Goal: Submit feedback/report problem: Submit feedback/report problem

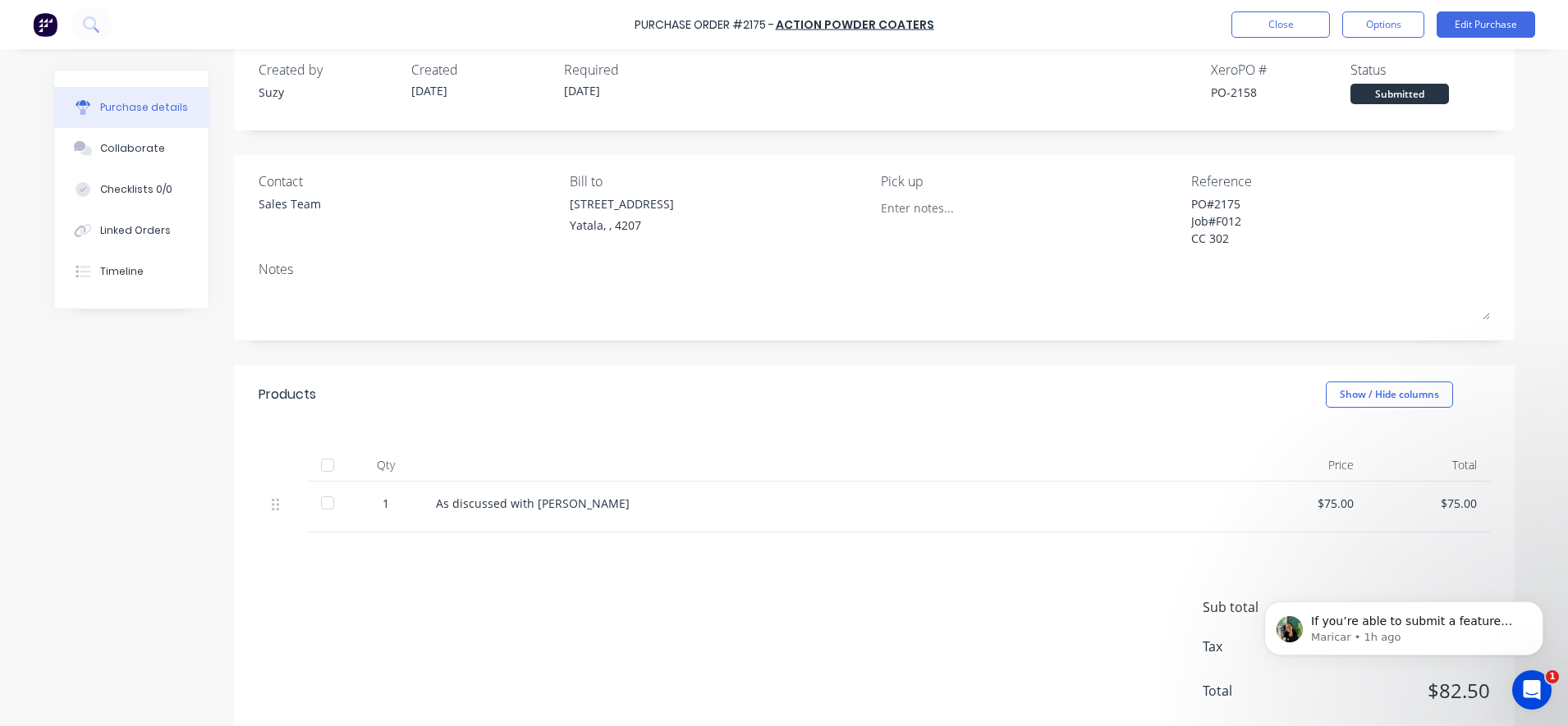
scroll to position [66, 0]
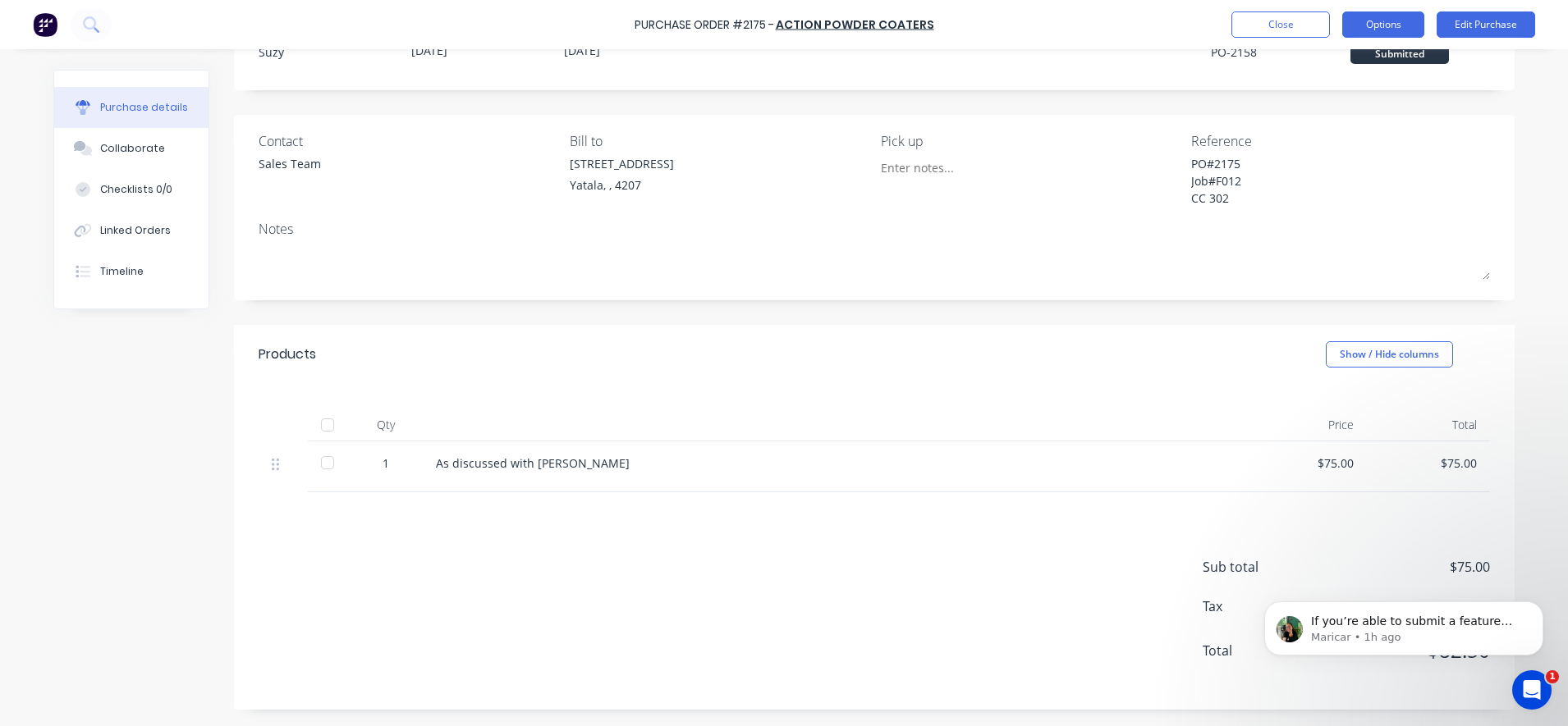
click at [1373, 24] on button "Options" at bounding box center [1383, 24] width 82 height 26
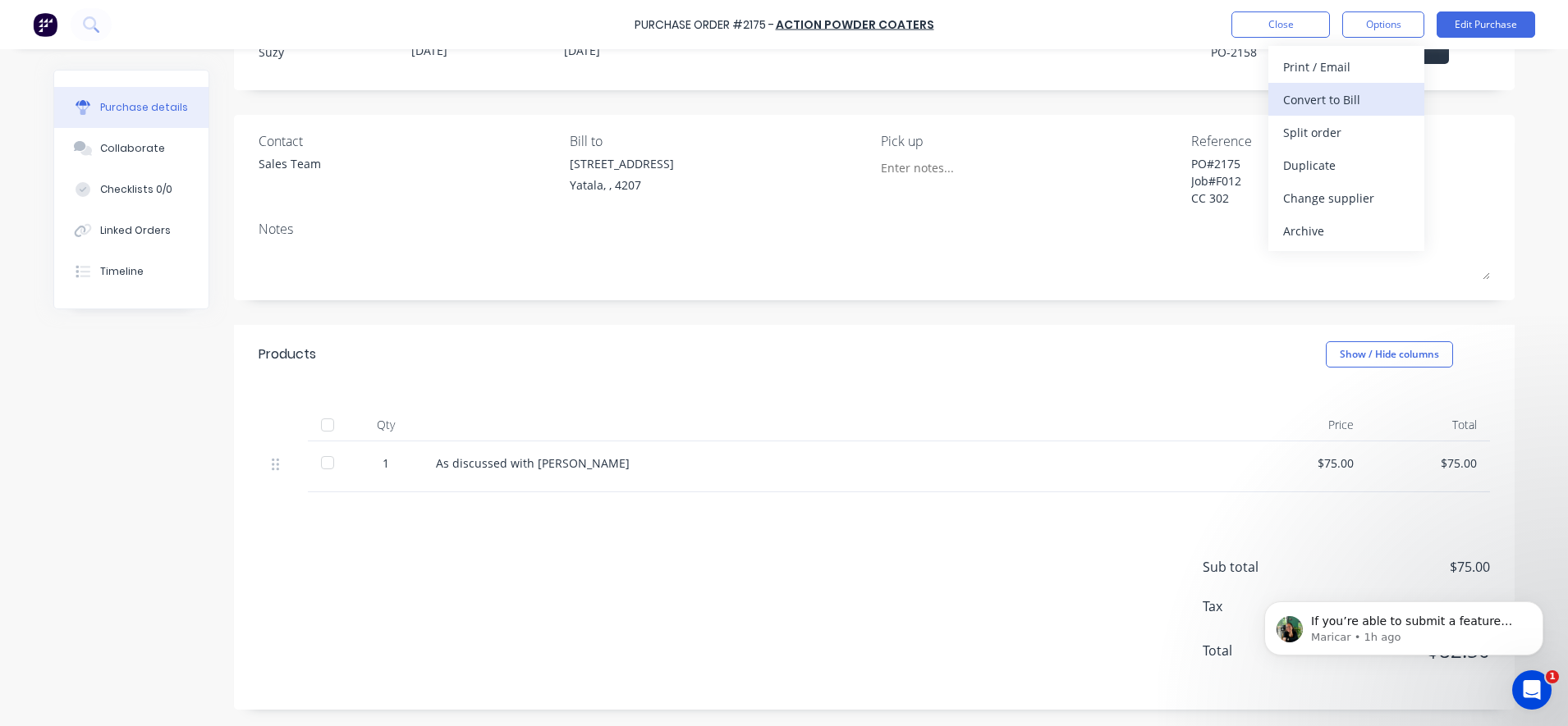
click at [1354, 95] on div "Convert to Bill" at bounding box center [1346, 100] width 127 height 24
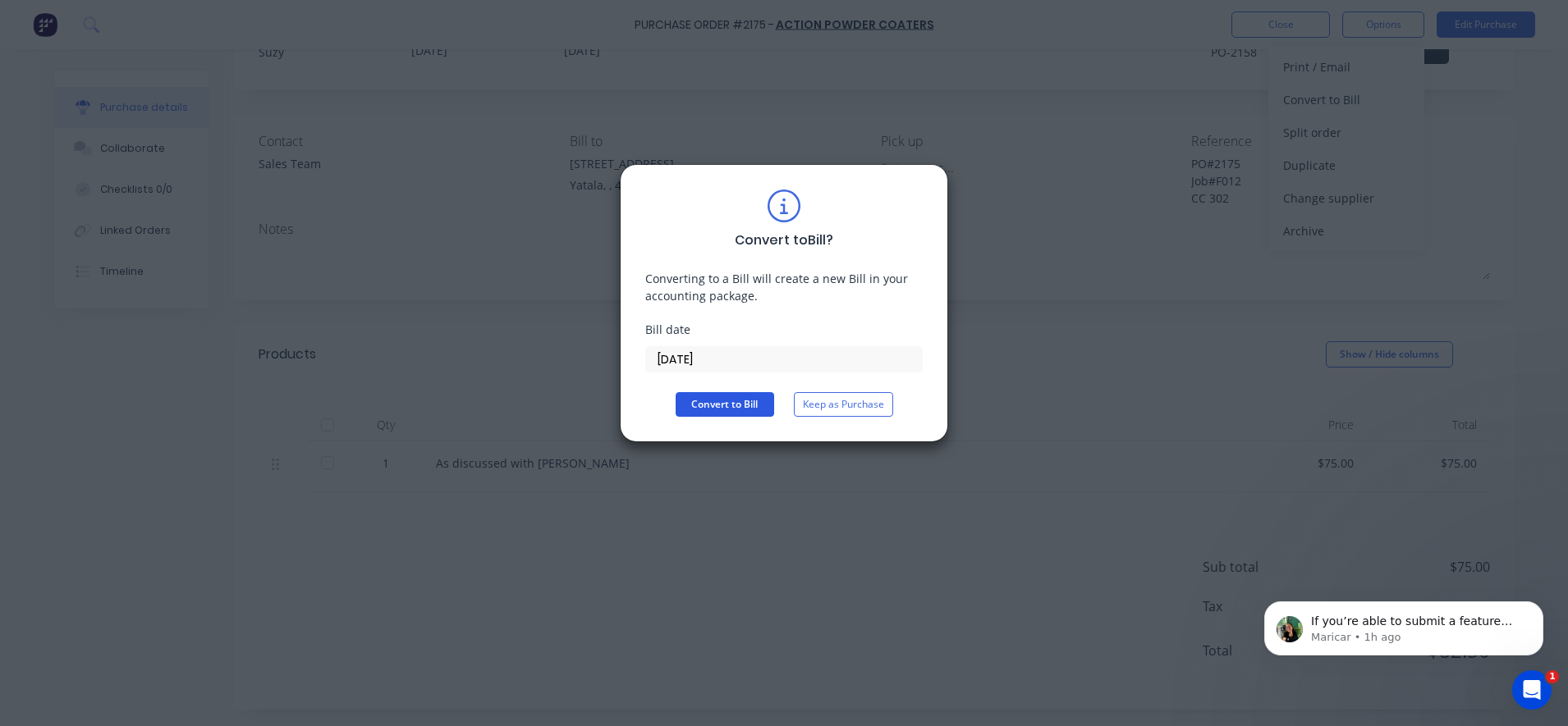
click at [701, 410] on button "Convert to Bill" at bounding box center [725, 405] width 98 height 25
type textarea "x"
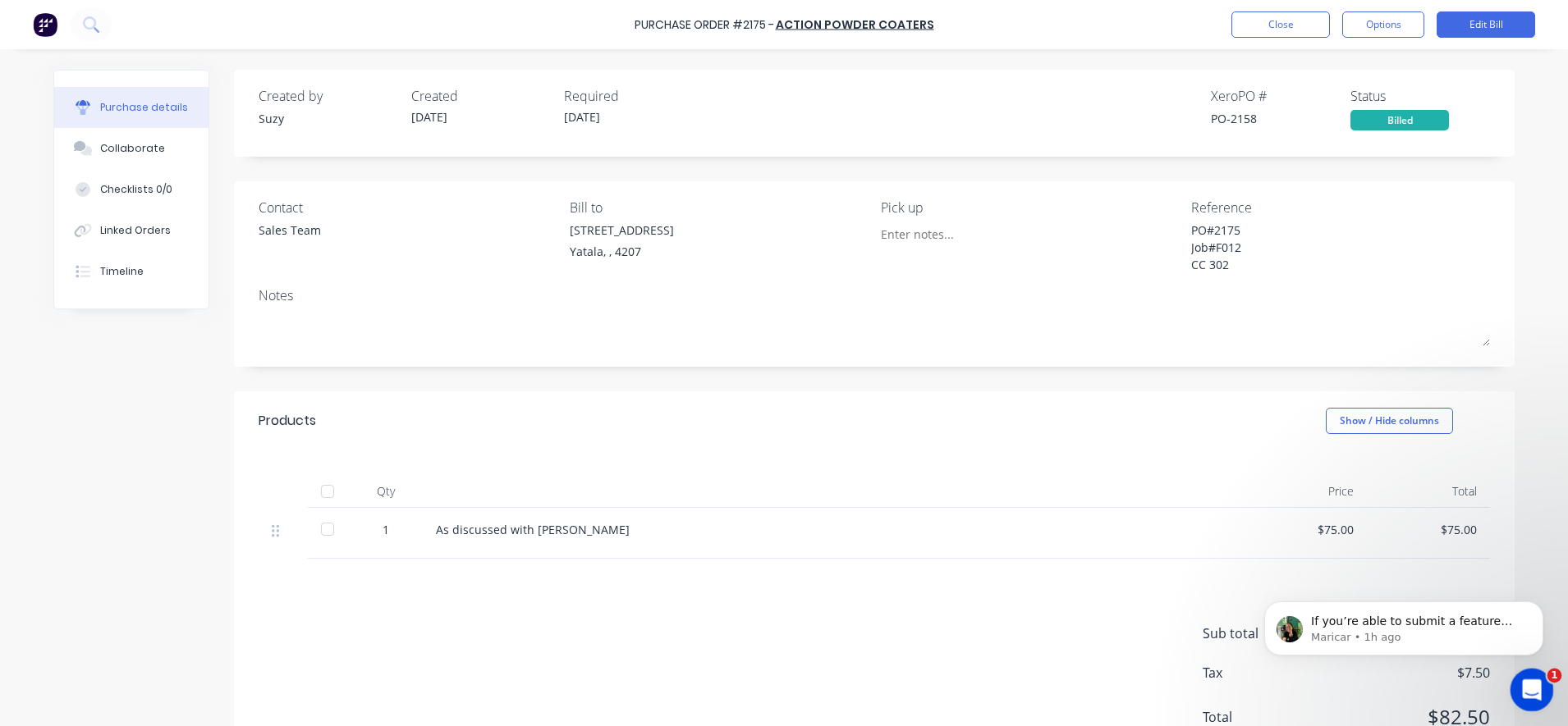
click at [1517, 692] on div "Open Intercom Messenger" at bounding box center [1529, 687] width 54 height 54
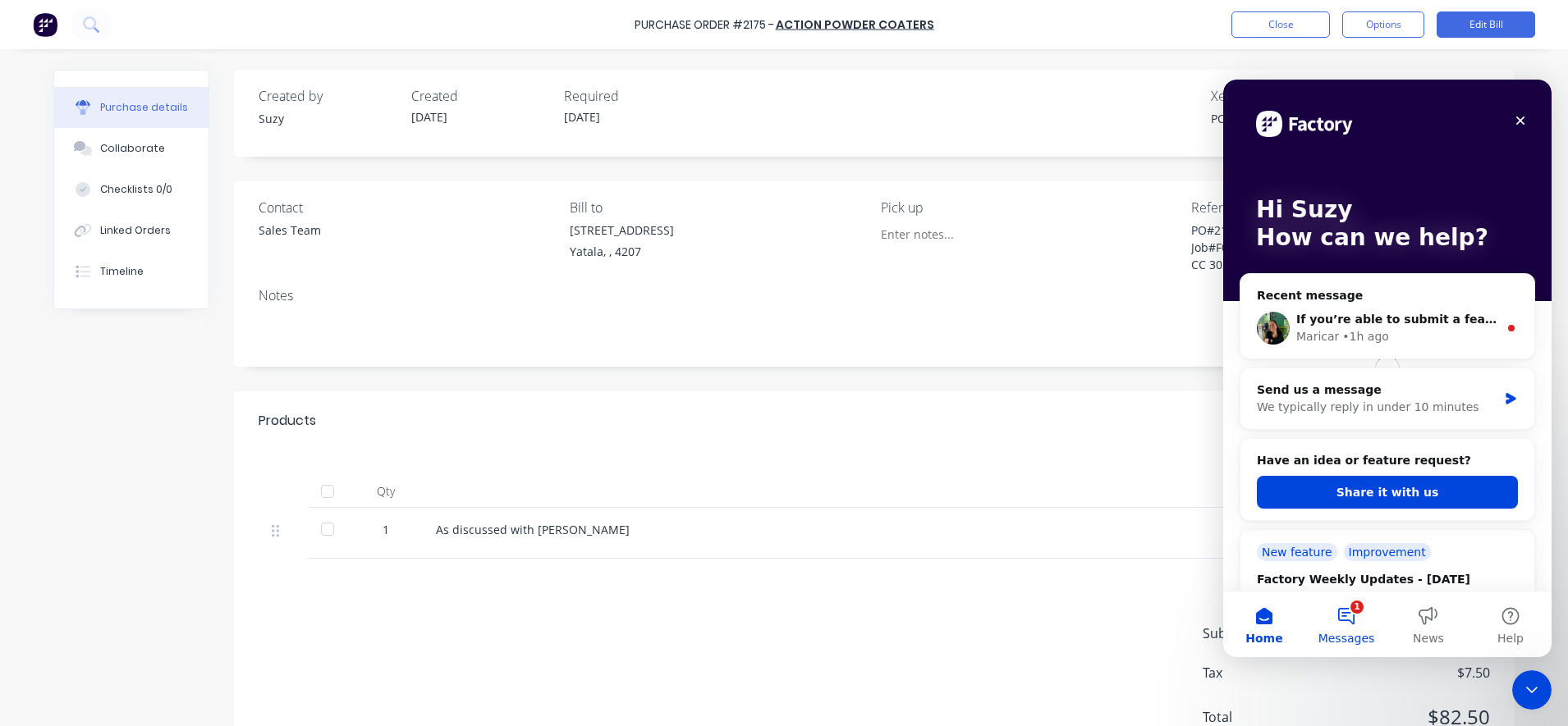
click at [1356, 633] on span "Messages" at bounding box center [1347, 638] width 57 height 11
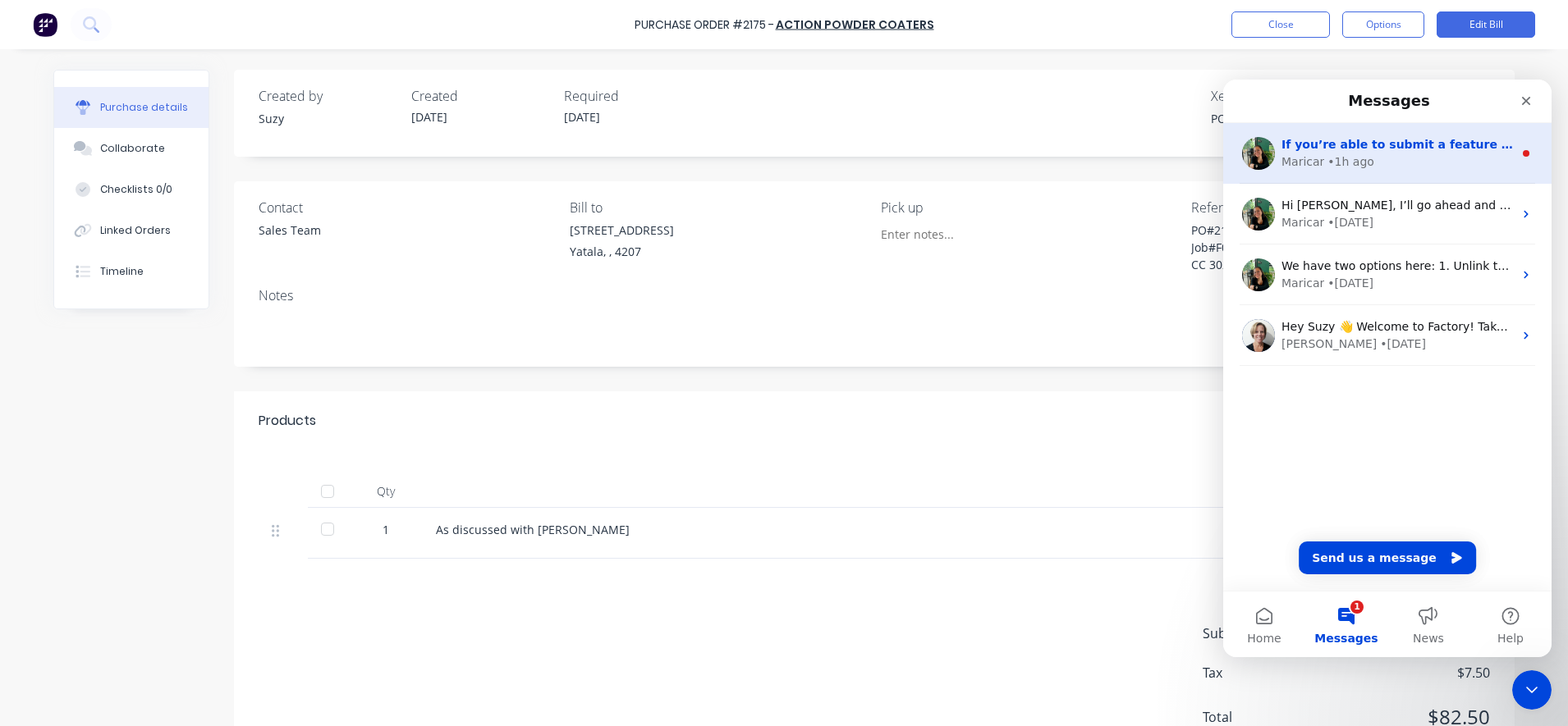
click at [1348, 164] on div "• 1h ago" at bounding box center [1351, 162] width 47 height 17
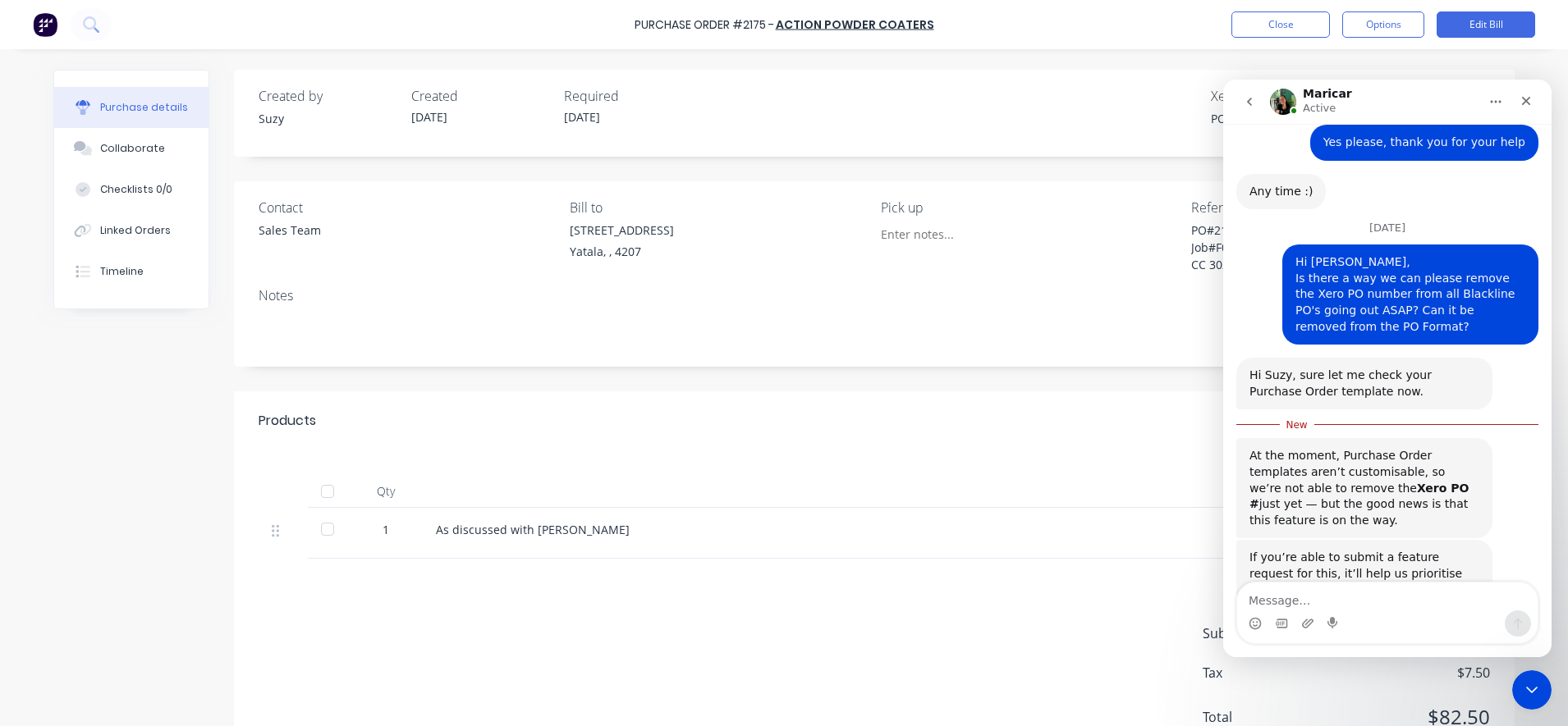
scroll to position [758, 0]
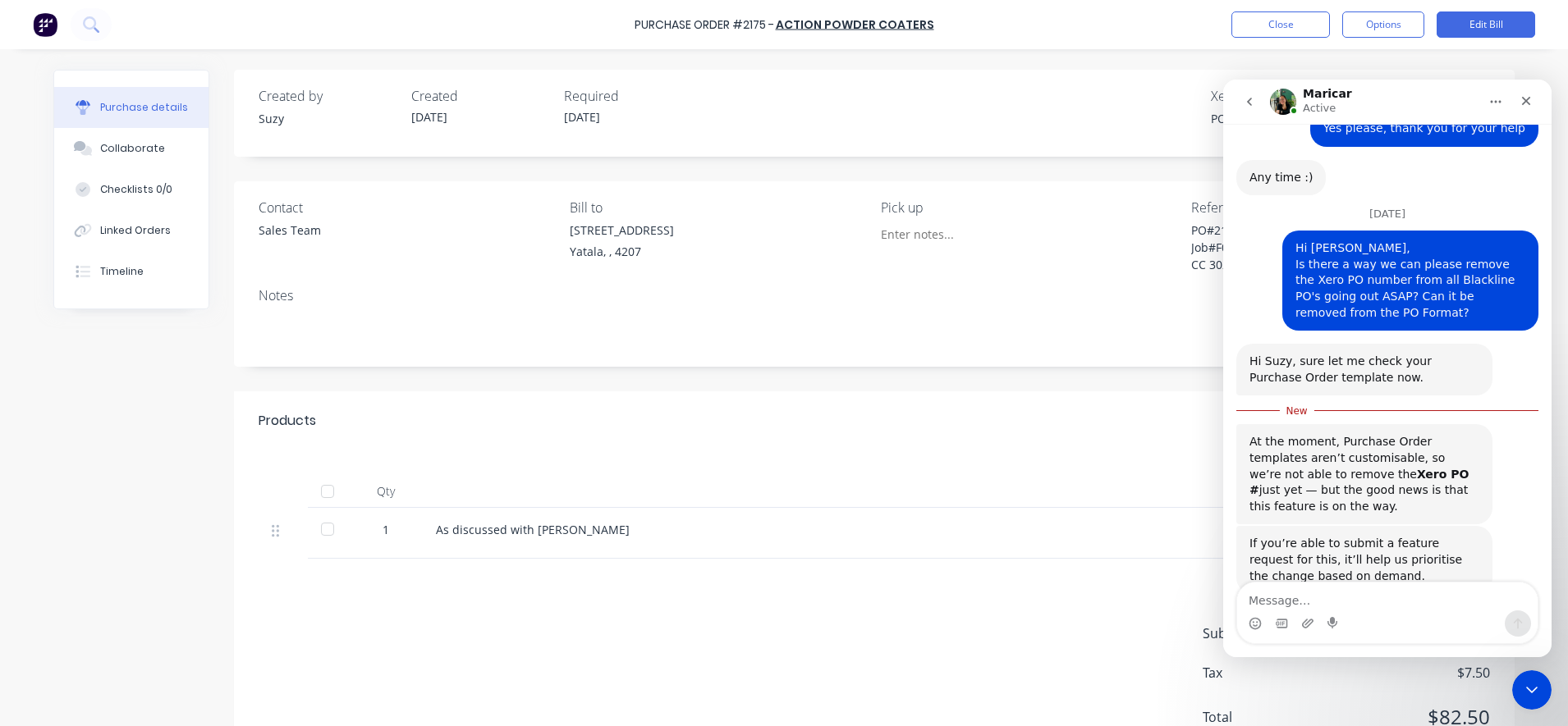
click at [1282, 600] on textarea "Message…" at bounding box center [1387, 597] width 301 height 28
type textarea "I'd love to submit a feature request"
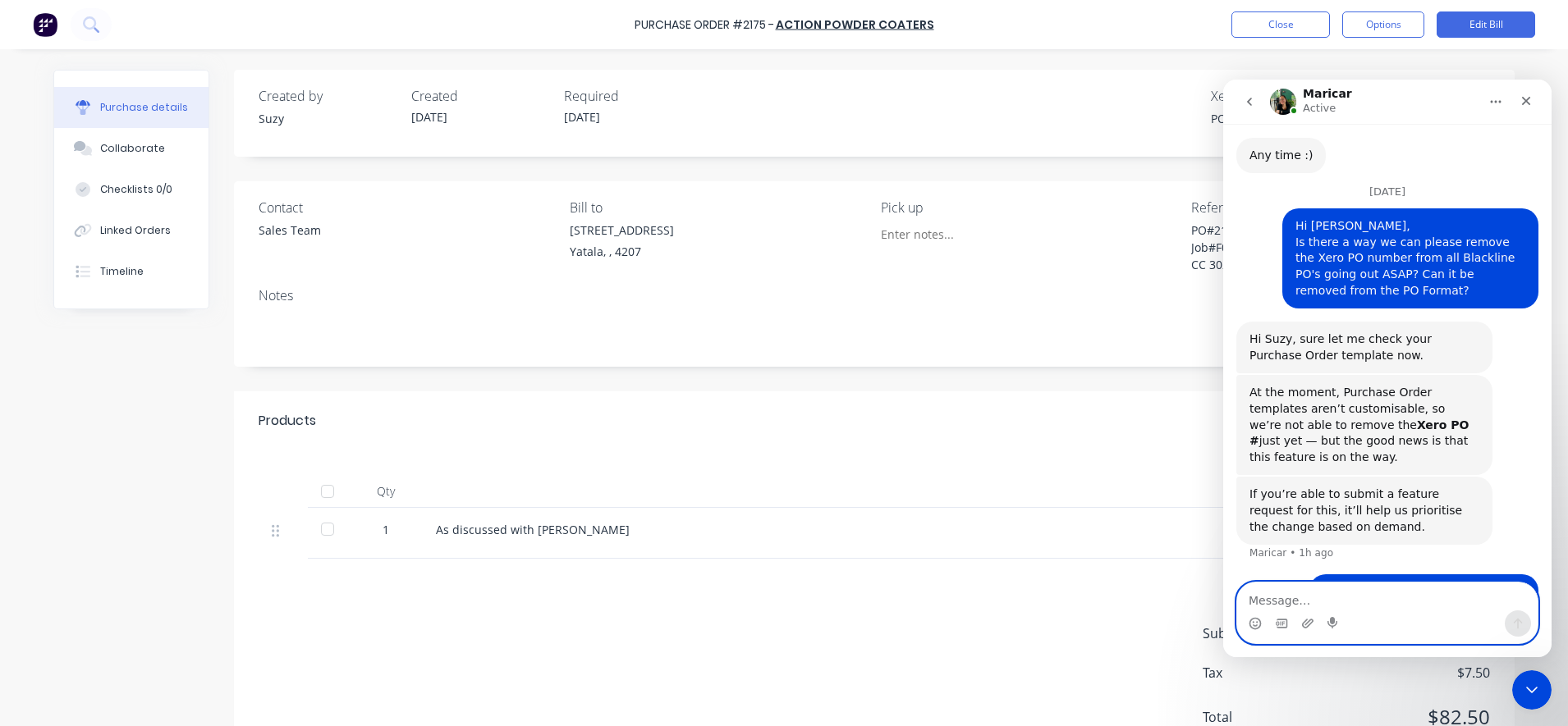
click at [1326, 602] on textarea "Message…" at bounding box center [1387, 597] width 301 height 28
click at [1019, 493] on div at bounding box center [833, 492] width 821 height 33
click at [1247, 103] on icon "go back" at bounding box center [1249, 102] width 13 height 13
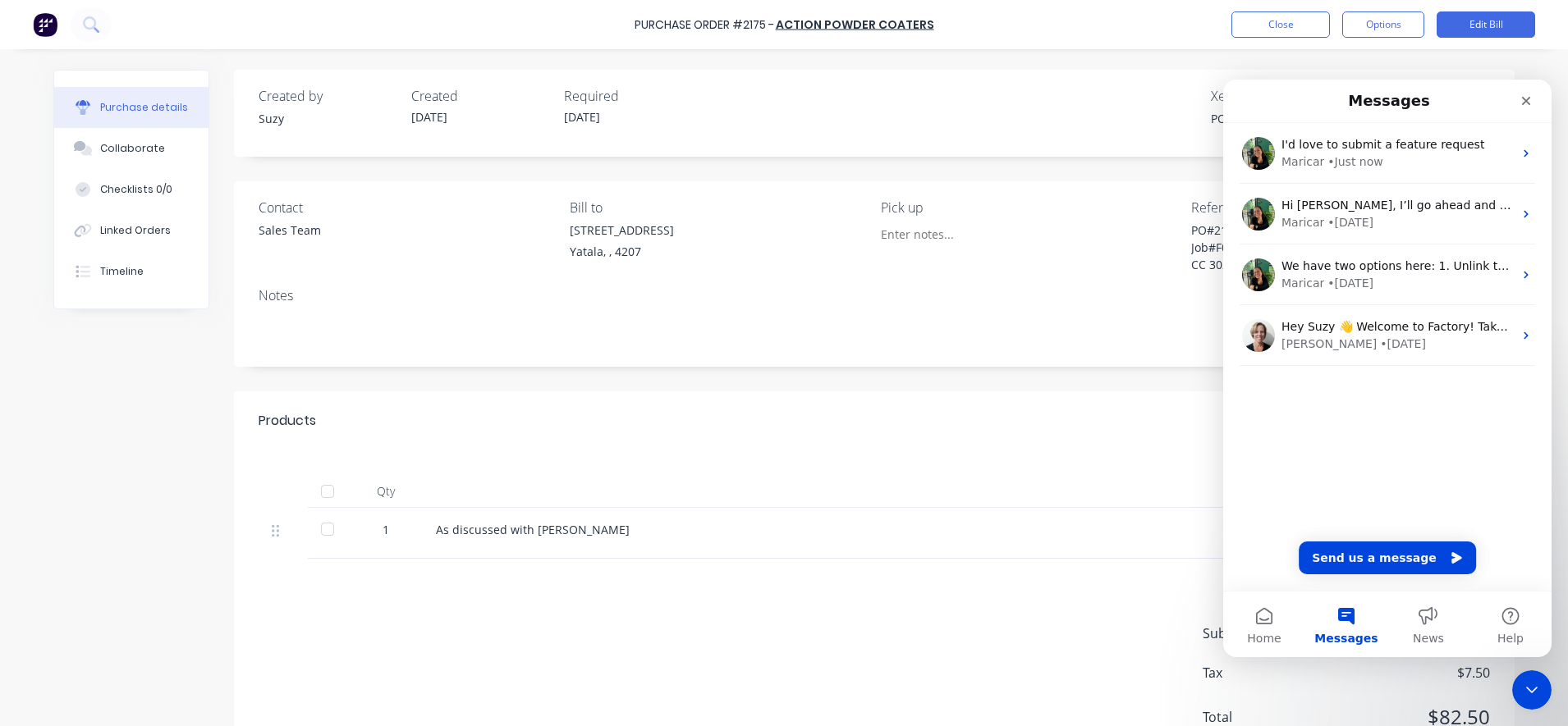
scroll to position [0, 0]
click at [1112, 522] on div "As discussed with [PERSON_NAME]" at bounding box center [833, 530] width 794 height 17
click at [933, 537] on div "As discussed with [PERSON_NAME]" at bounding box center [833, 530] width 794 height 17
click at [1531, 685] on icon "Close Intercom Messenger" at bounding box center [1529, 687] width 20 height 20
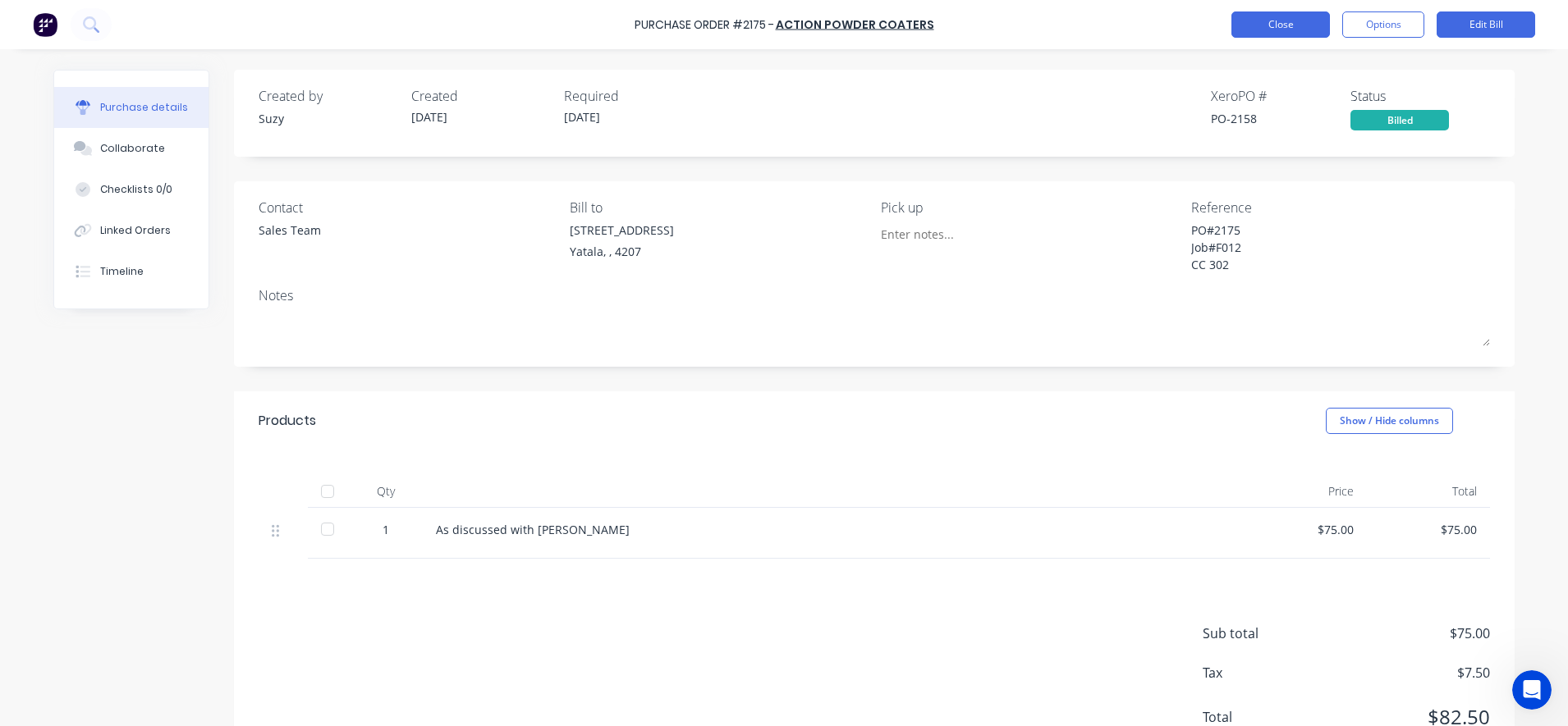
click at [1291, 29] on button "Close" at bounding box center [1280, 24] width 98 height 26
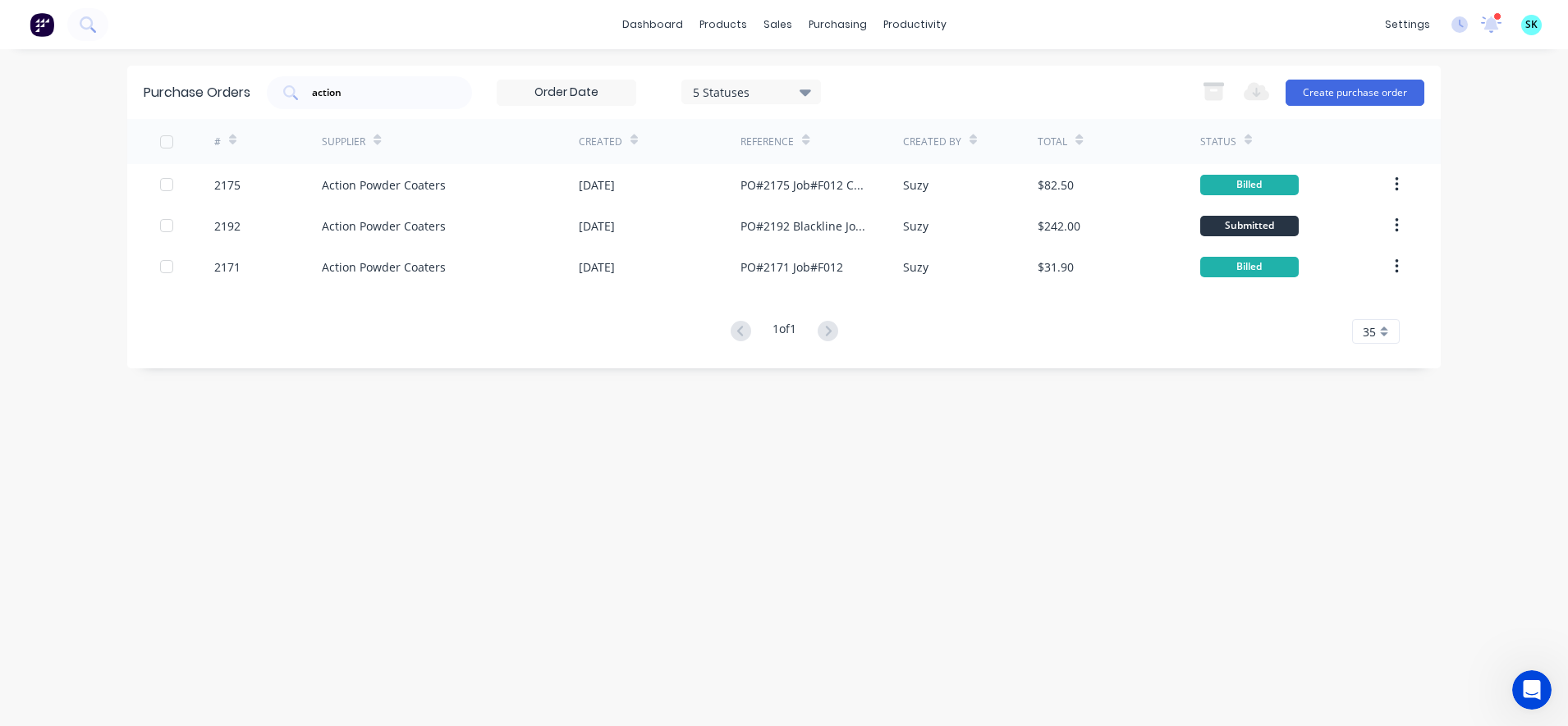
click at [22, 26] on div at bounding box center [54, 25] width 109 height 33
click at [45, 28] on img at bounding box center [41, 24] width 25 height 25
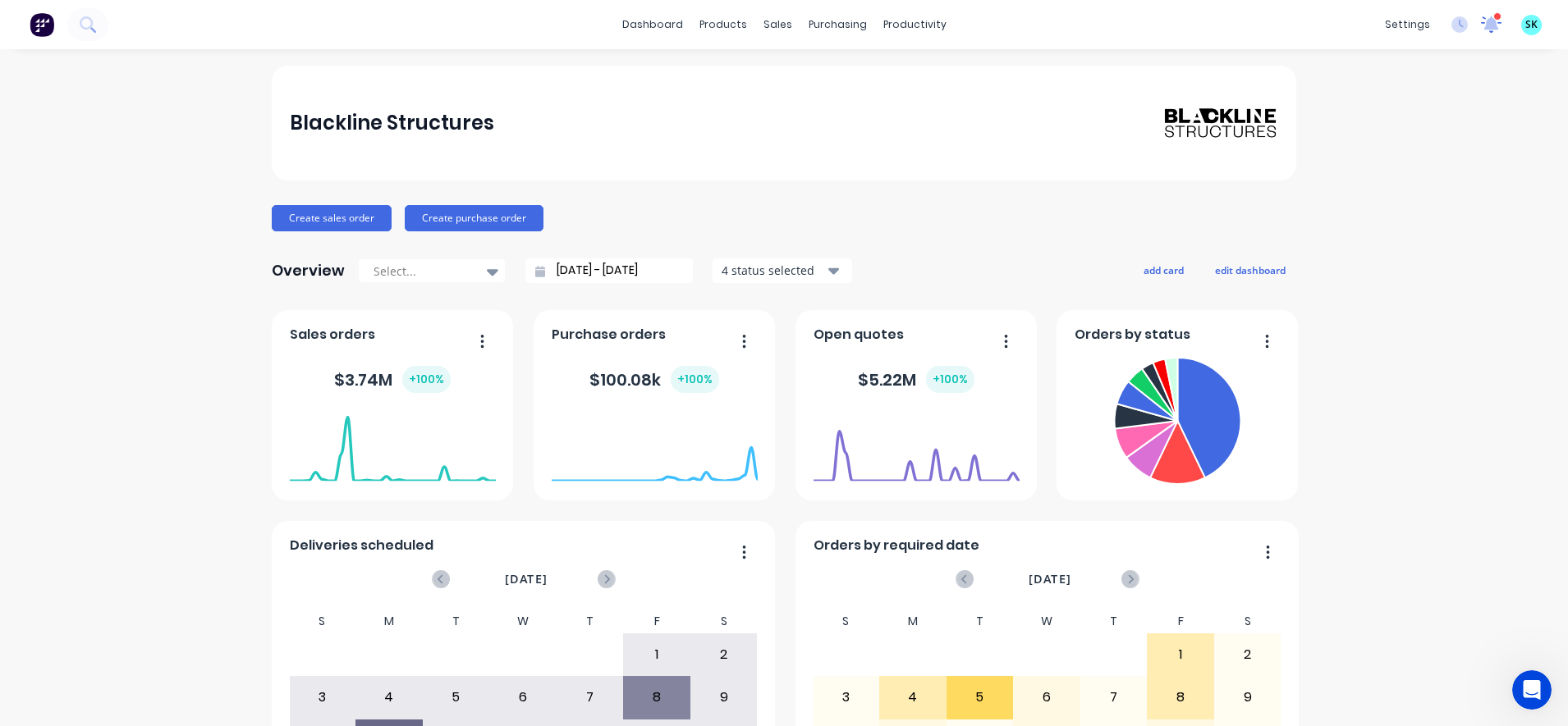
click at [1480, 31] on icon at bounding box center [1490, 24] width 22 height 17
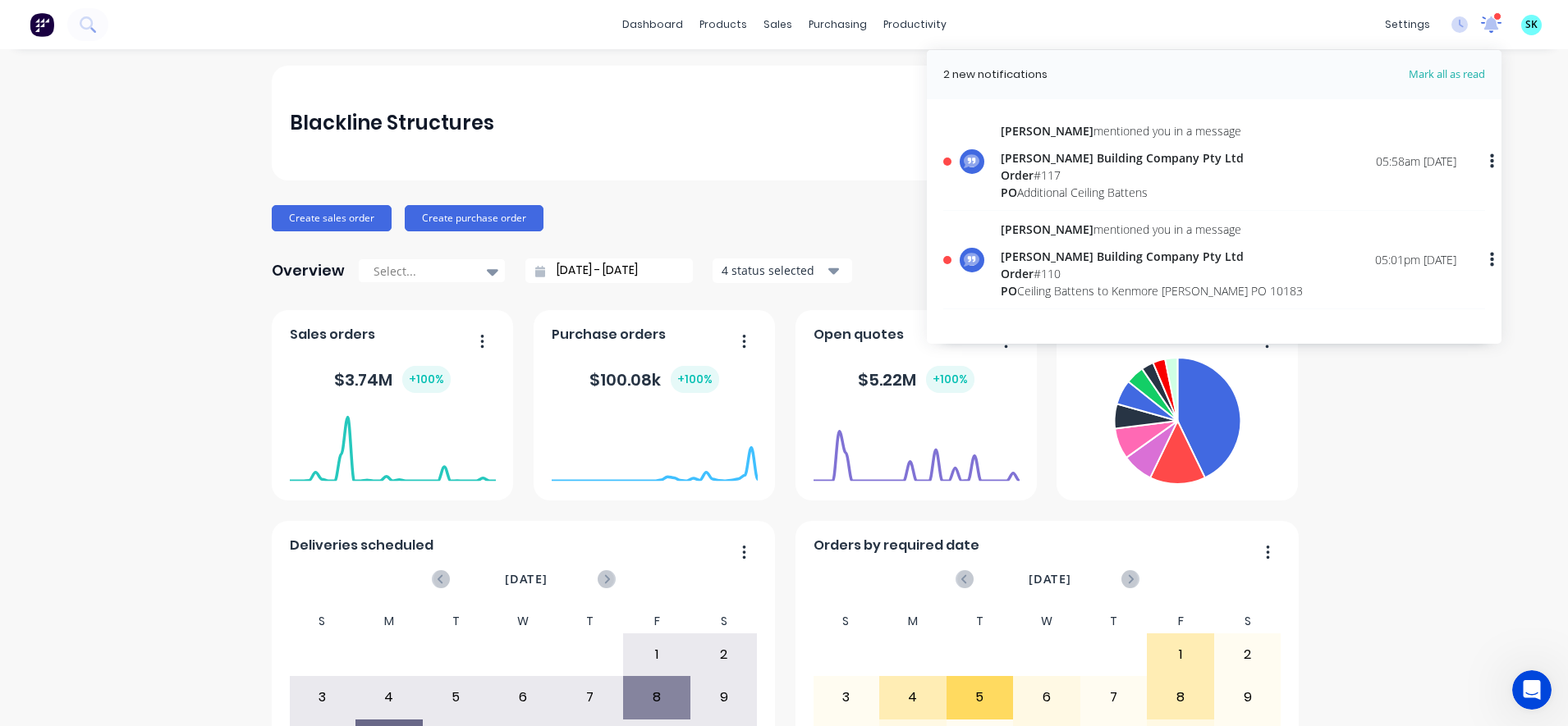
click at [1481, 31] on icon at bounding box center [1491, 23] width 21 height 16
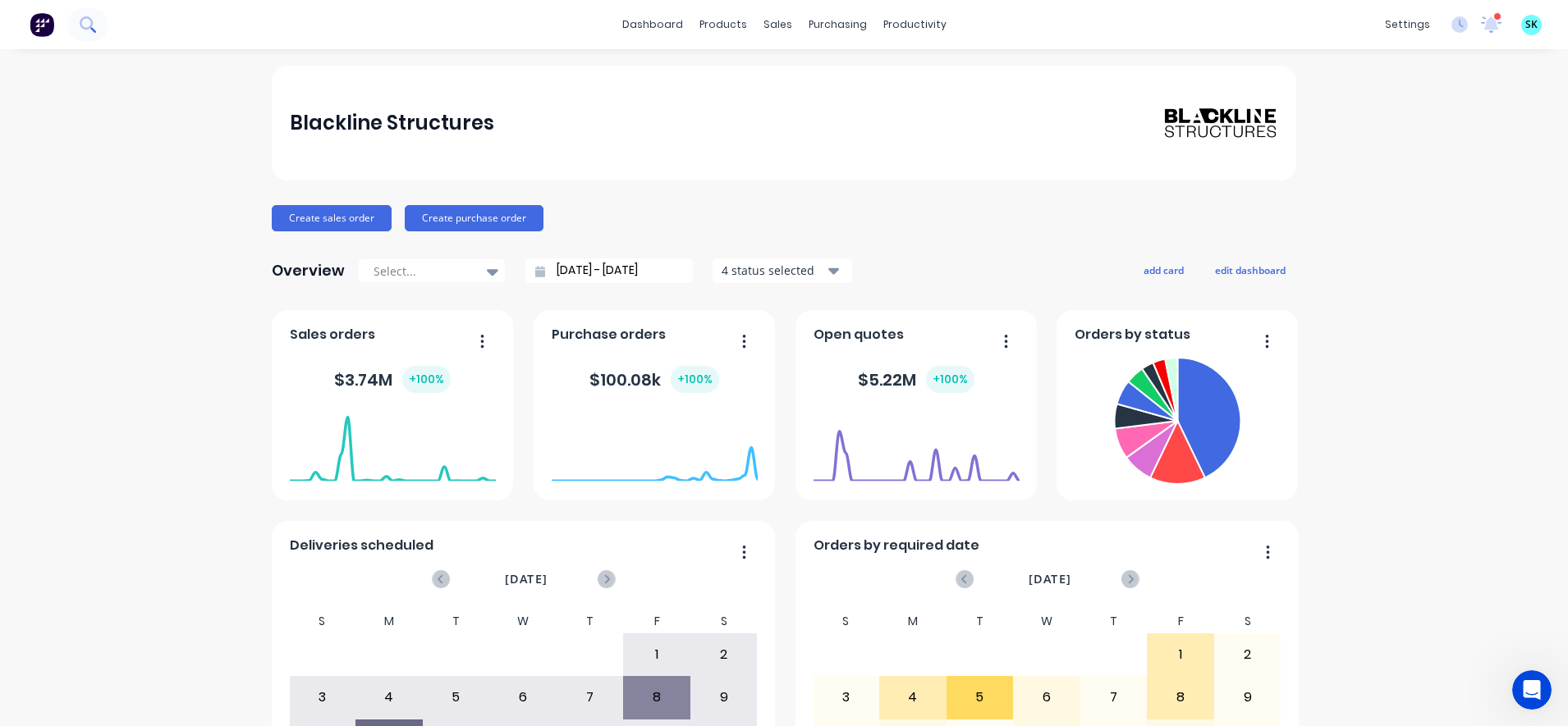
click at [90, 27] on icon at bounding box center [85, 22] width 13 height 13
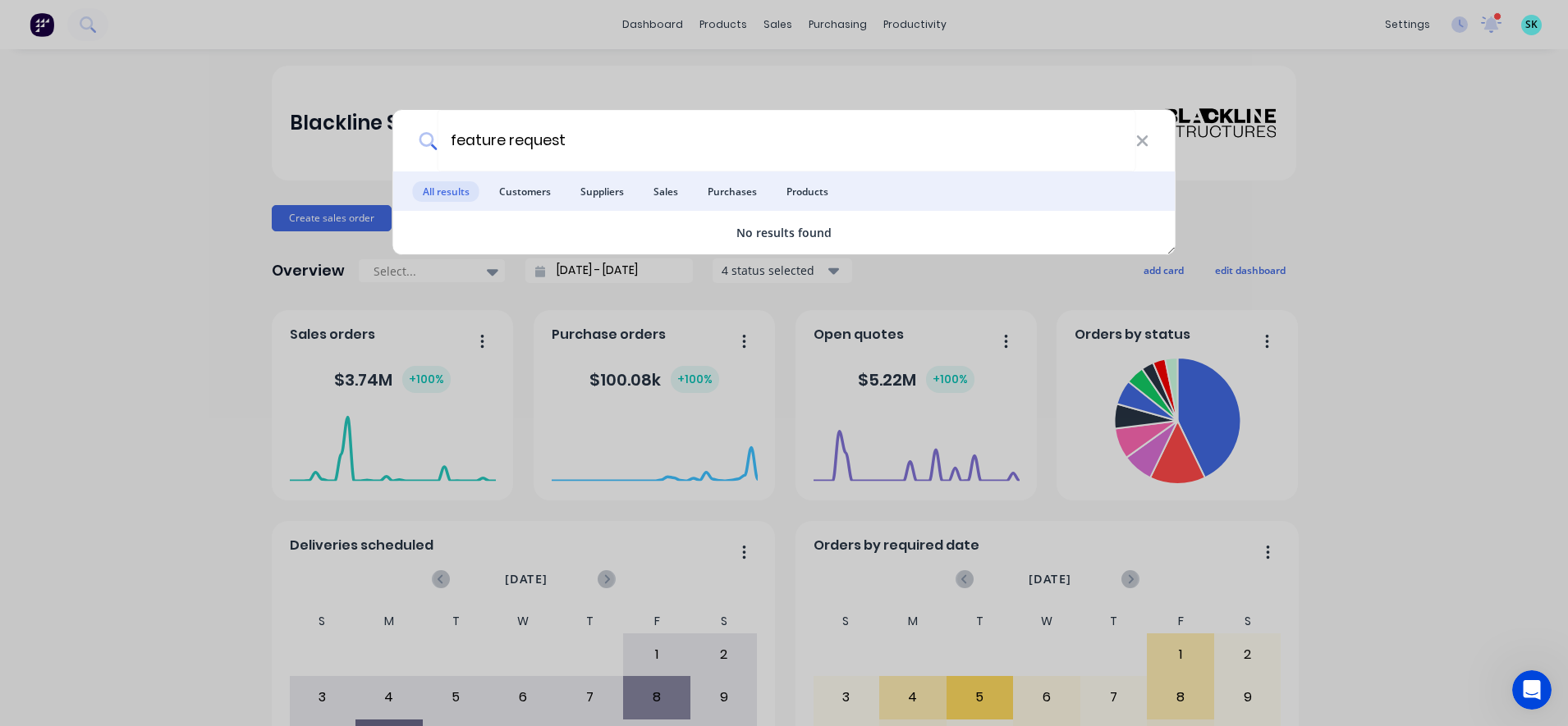
type input "feature request"
click at [1395, 141] on div "feature request All results Customers Suppliers Sales Purchases Products No res…" at bounding box center [784, 363] width 1568 height 726
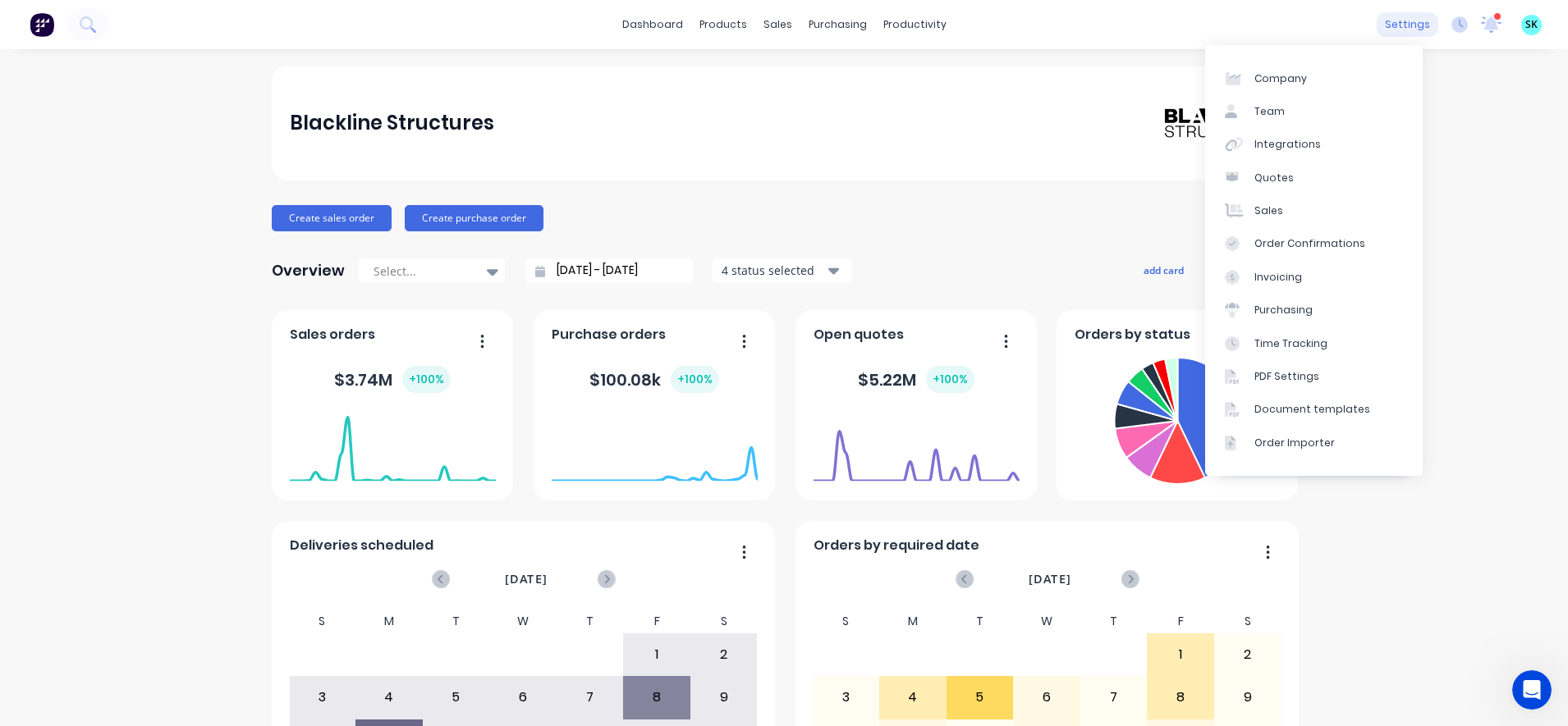
click at [1404, 31] on div "settings" at bounding box center [1407, 24] width 61 height 25
click at [1311, 303] on link "Purchasing" at bounding box center [1314, 310] width 218 height 33
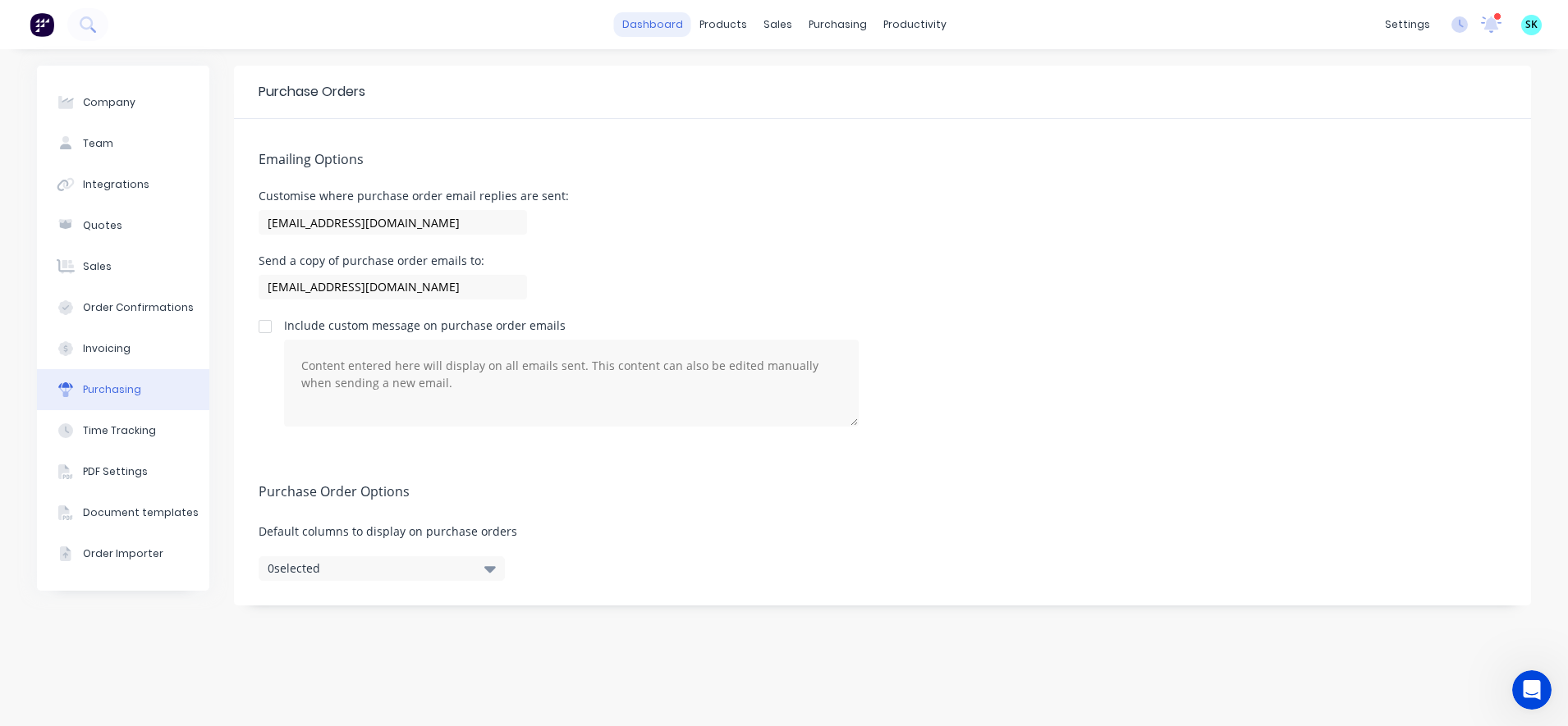
click at [665, 19] on link "dashboard" at bounding box center [653, 24] width 78 height 25
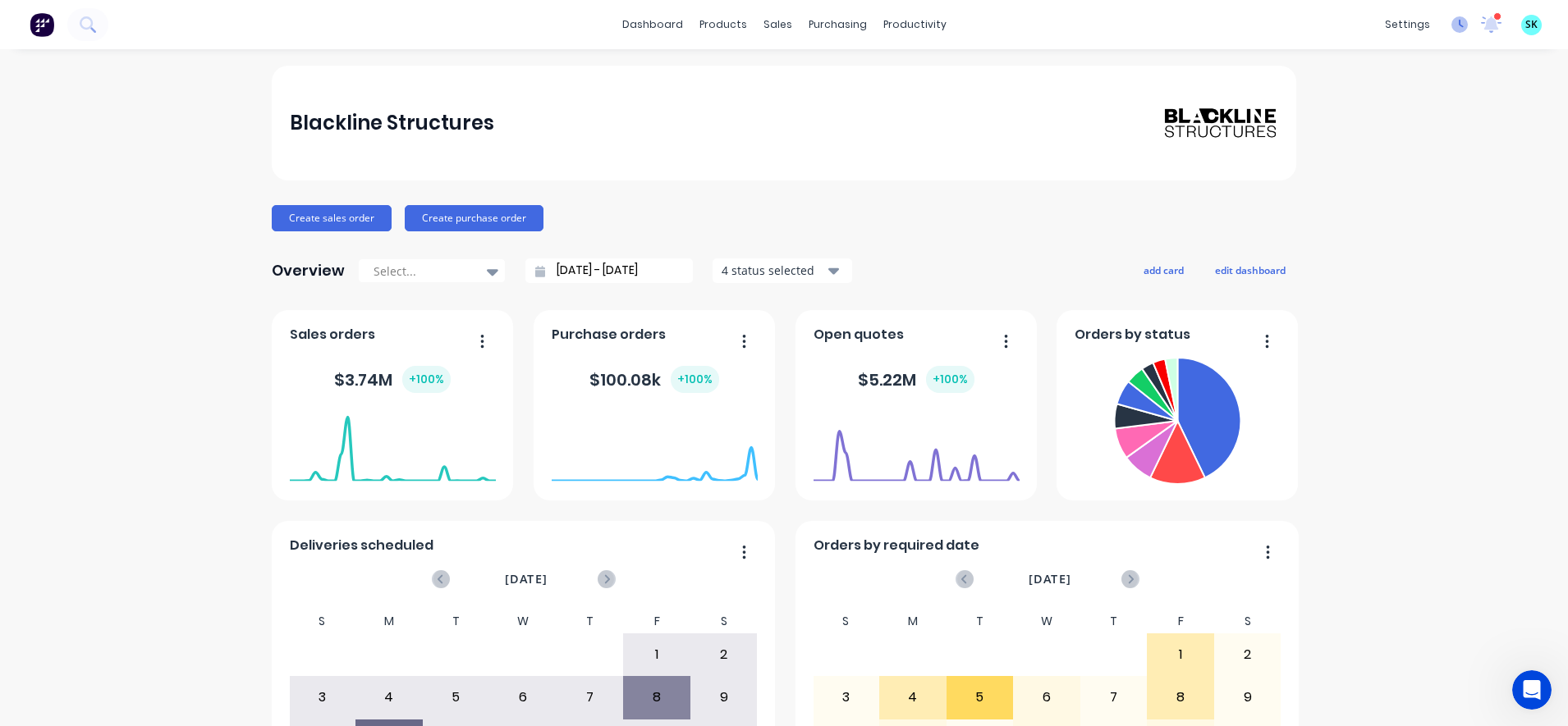
click at [1452, 30] on icon at bounding box center [1459, 24] width 16 height 16
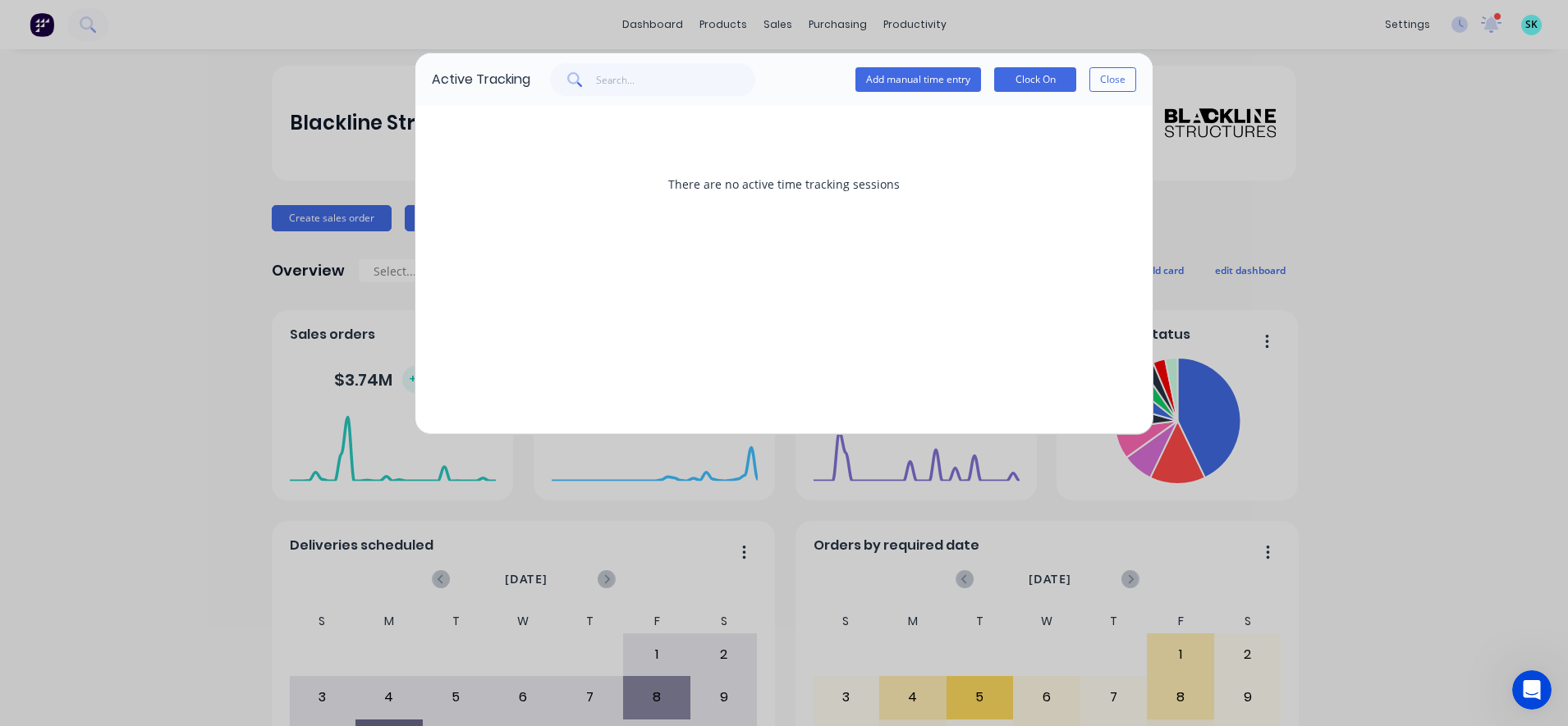
click at [1476, 235] on div "Active Tracking Add manual time entry Clock On Close There are no active time t…" at bounding box center [784, 363] width 1568 height 726
click at [1098, 78] on button "Close" at bounding box center [1113, 79] width 47 height 25
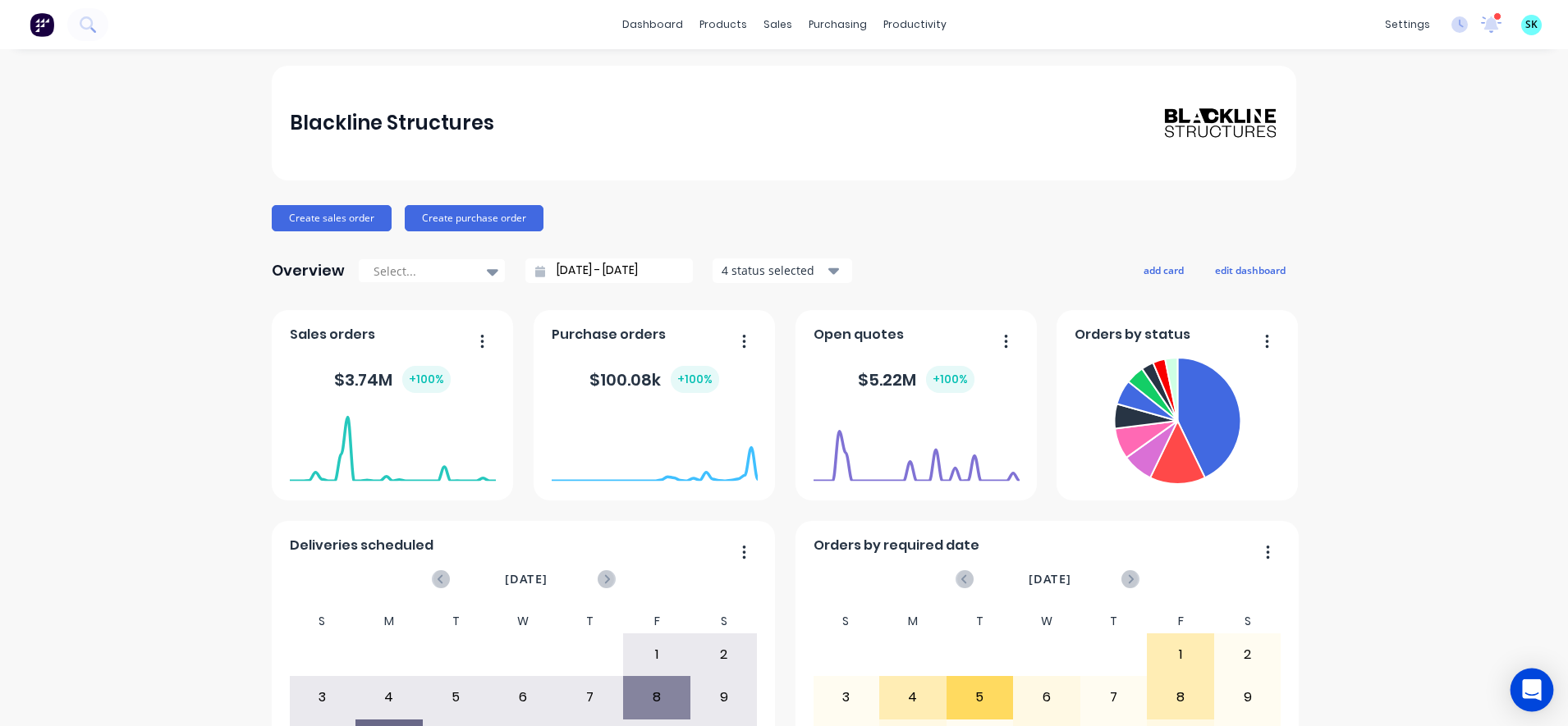
click at [1521, 695] on div "Open Intercom Messenger" at bounding box center [1532, 691] width 44 height 44
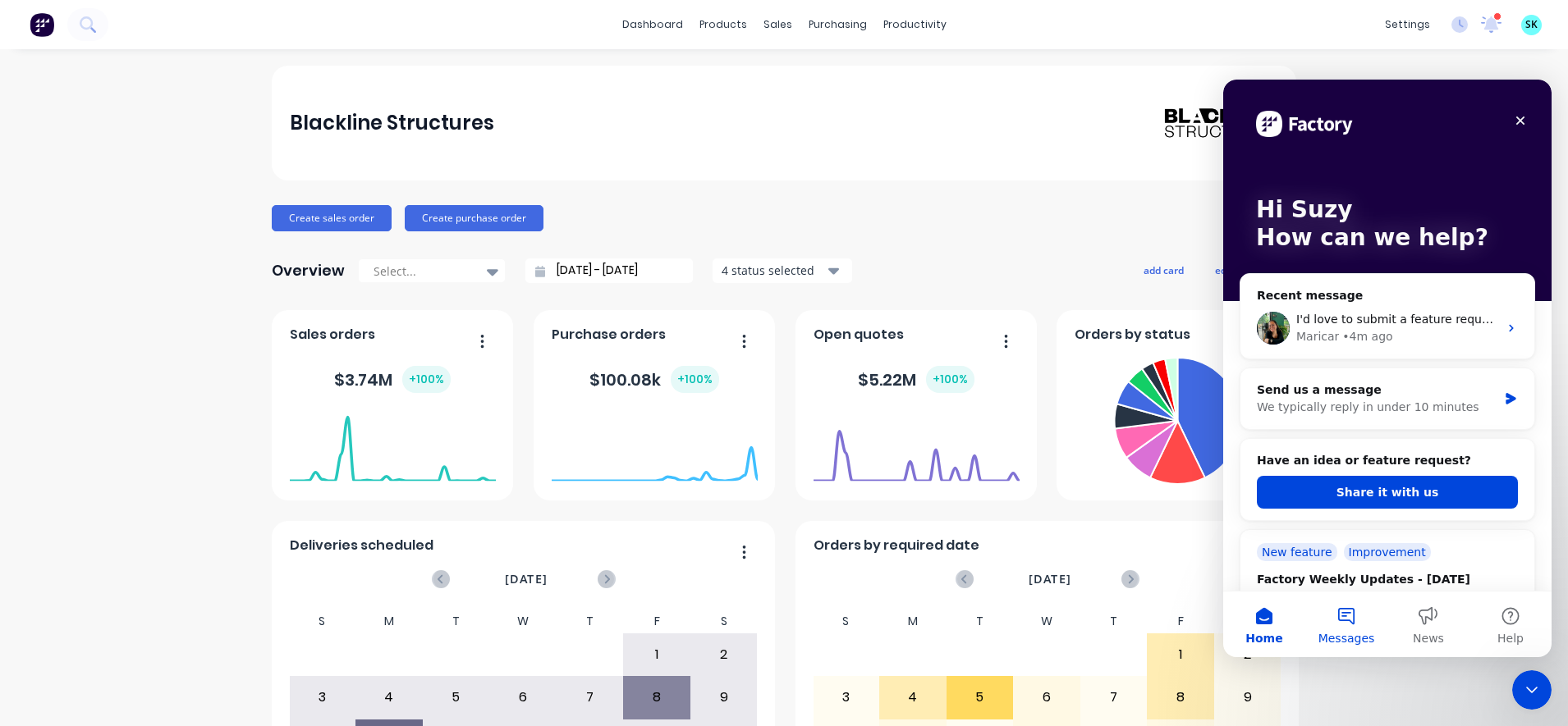
click at [1356, 640] on span "Messages" at bounding box center [1347, 638] width 57 height 11
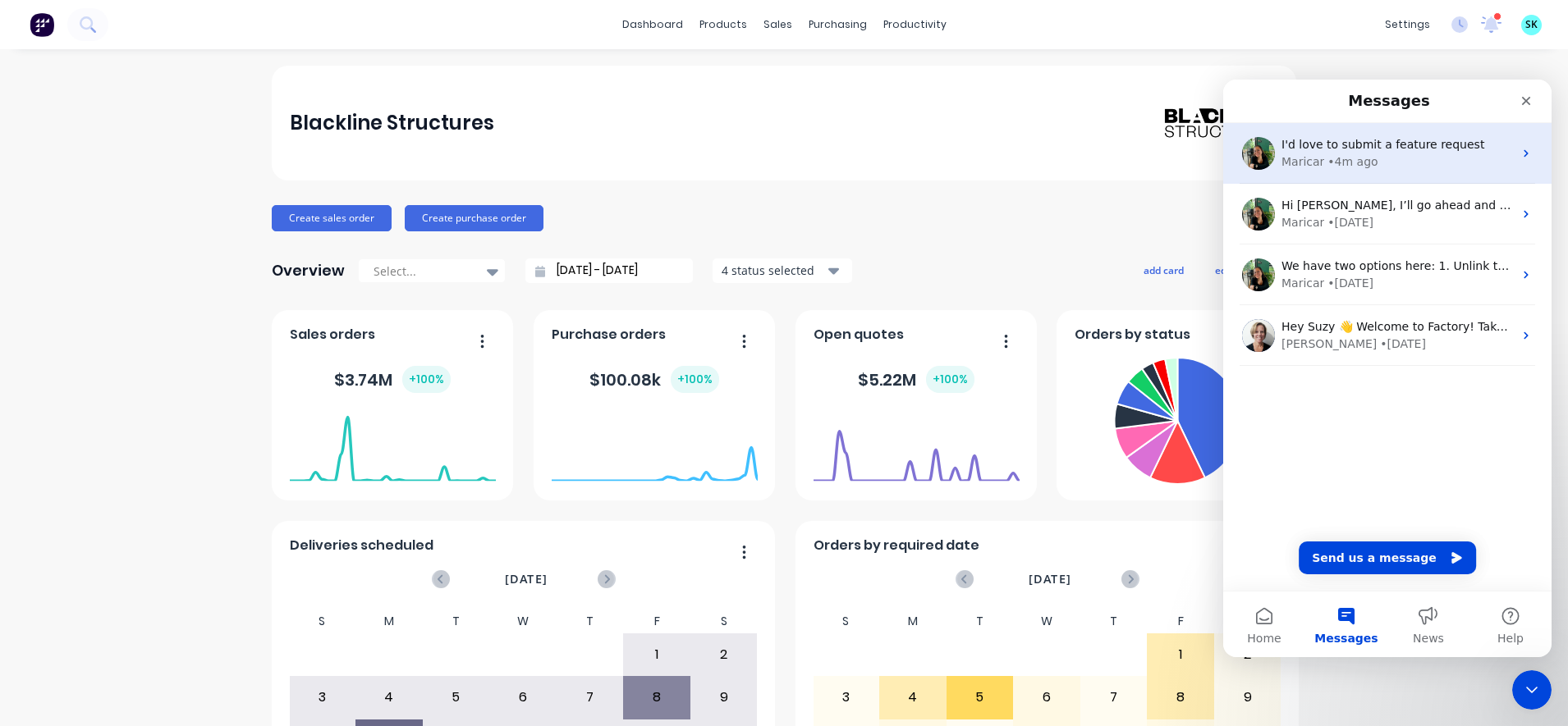
click at [1335, 141] on span "I'd love to submit a feature request" at bounding box center [1383, 144] width 202 height 13
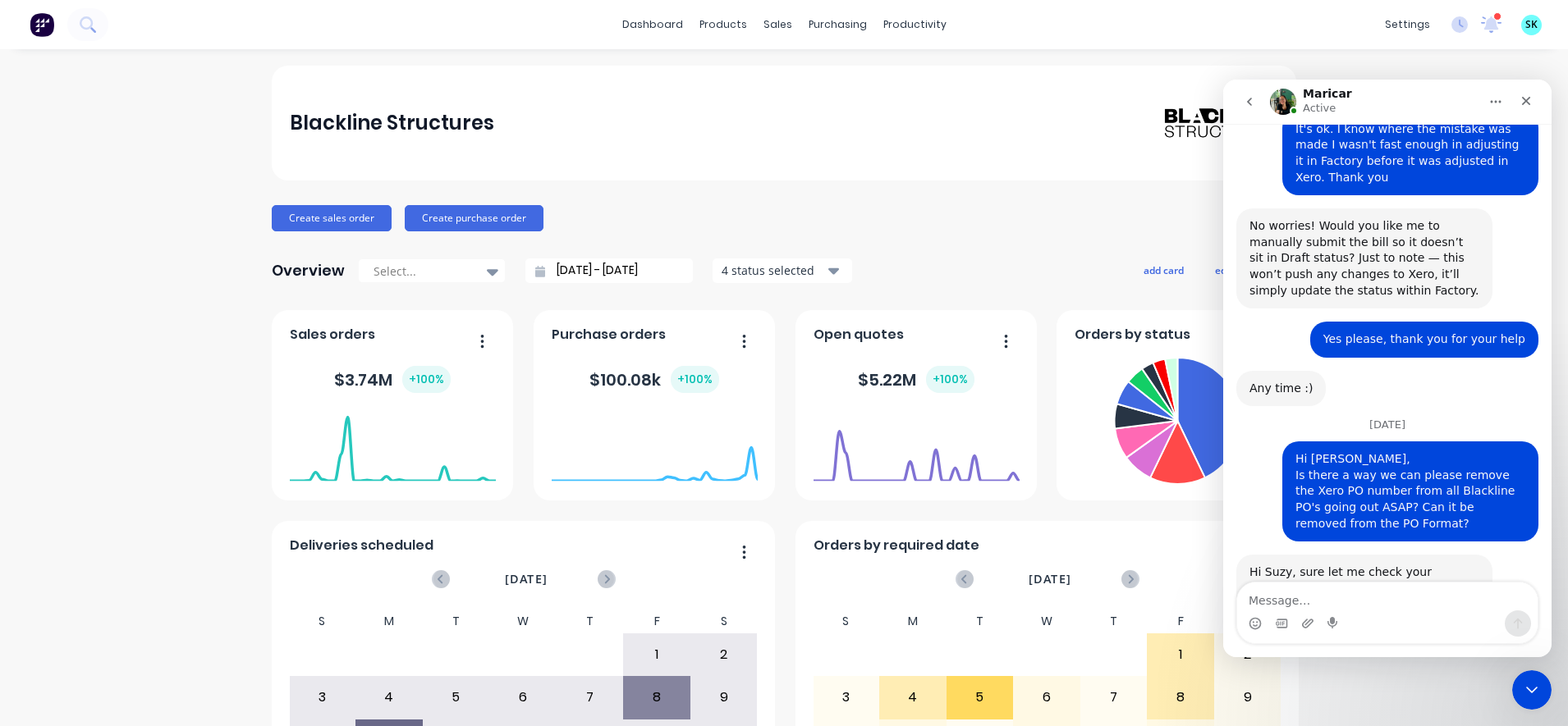
scroll to position [779, 0]
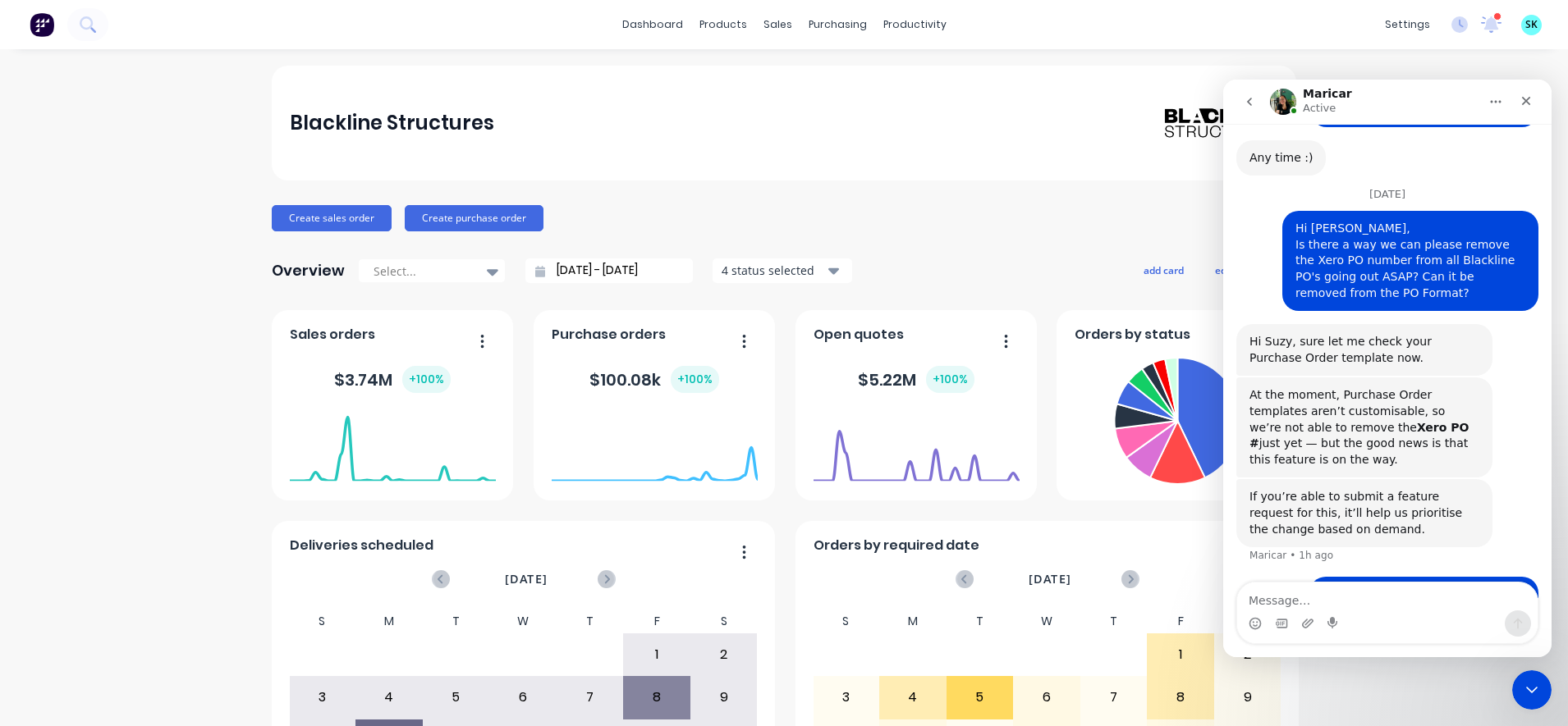
click at [1333, 608] on textarea "Message…" at bounding box center [1387, 597] width 301 height 28
type textarea "Sorry I can't find where to do that"
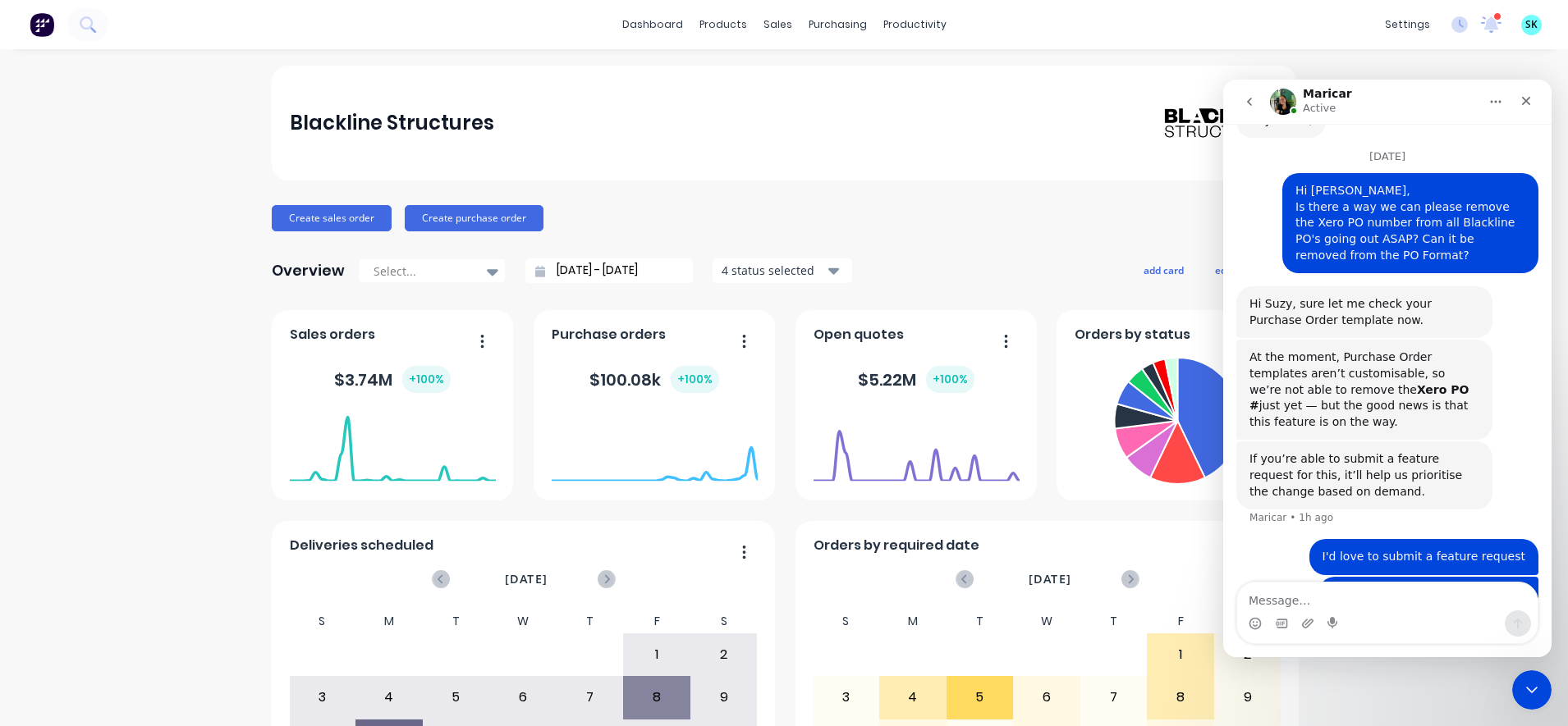
click at [1248, 108] on icon "go back" at bounding box center [1249, 102] width 13 height 13
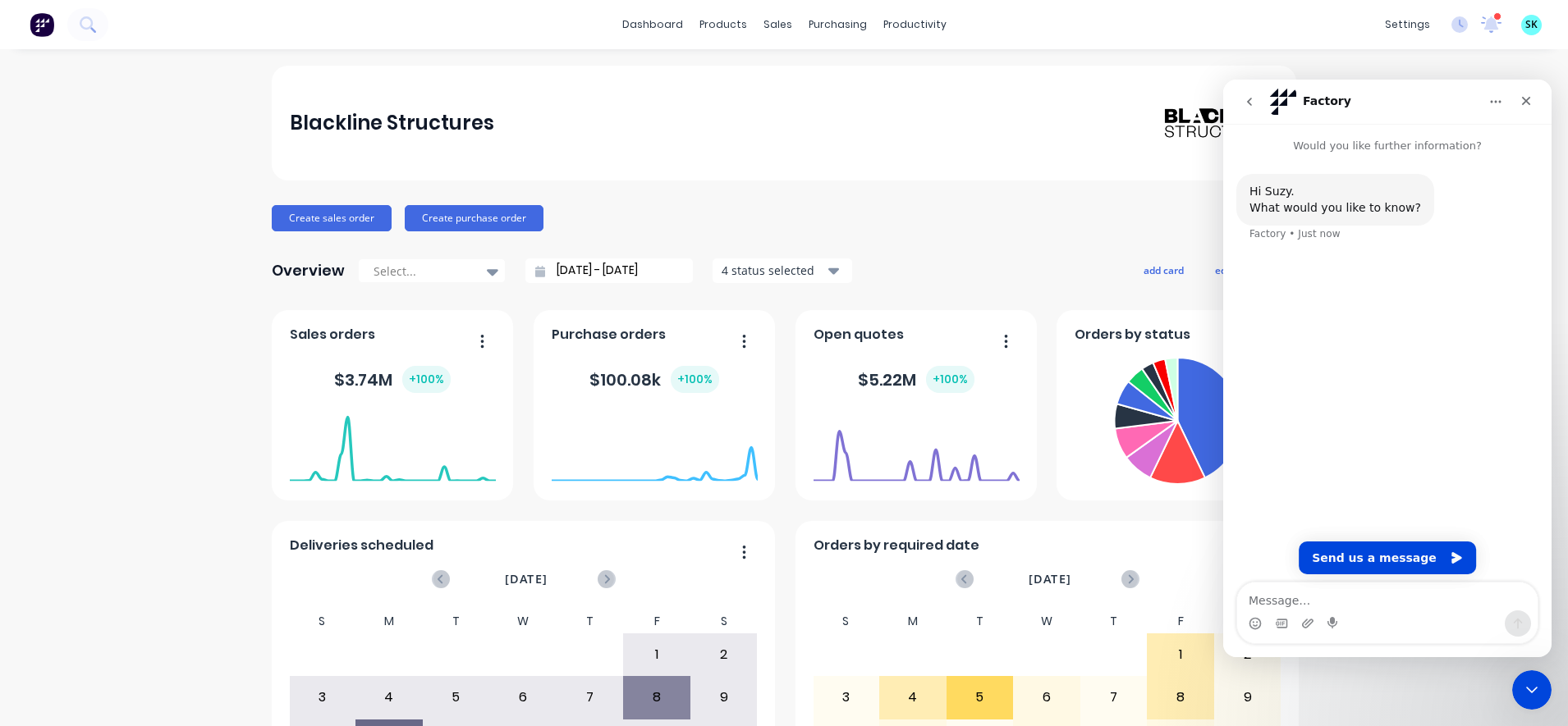
scroll to position [0, 0]
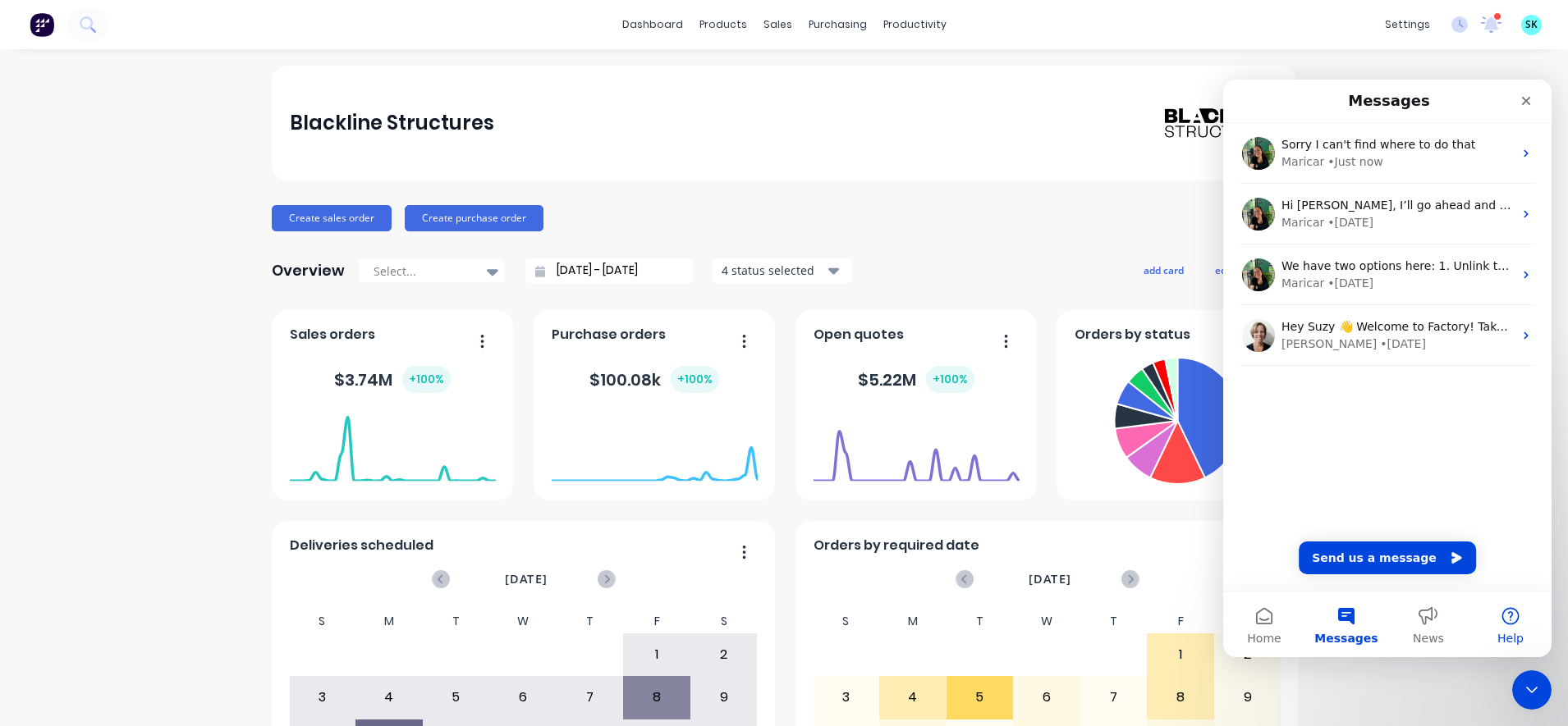
click at [1530, 634] on button "Help" at bounding box center [1510, 624] width 82 height 65
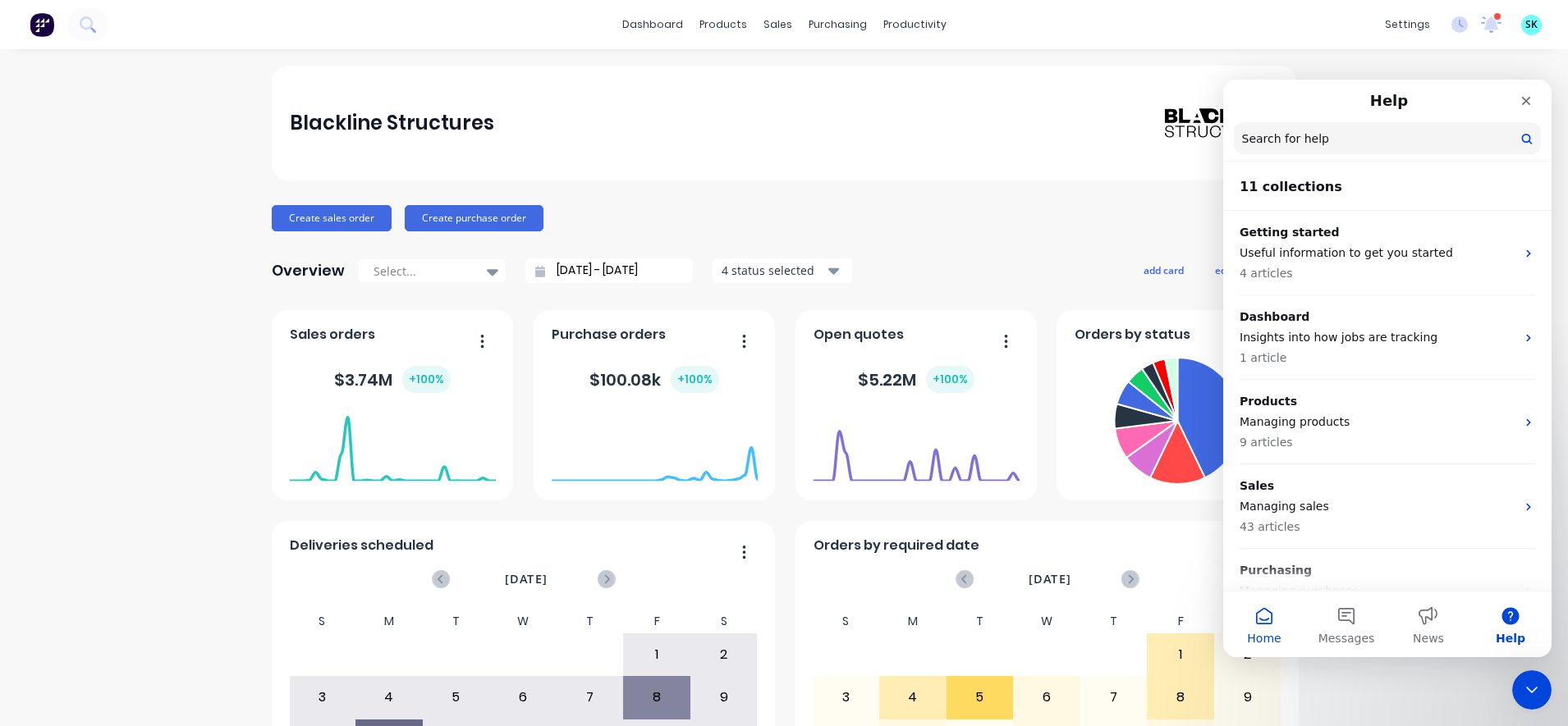
click at [1270, 644] on span "Home" at bounding box center [1264, 638] width 34 height 11
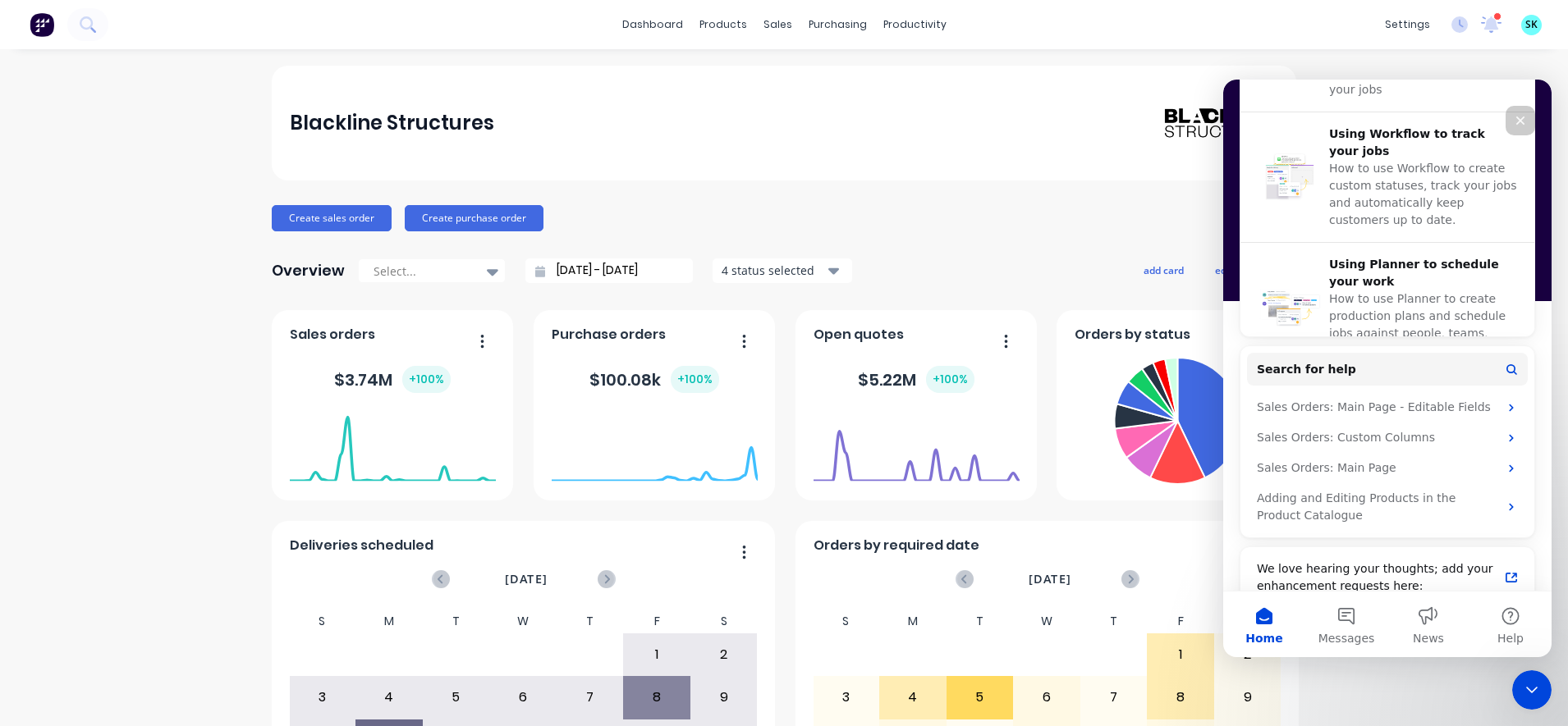
scroll to position [723, 0]
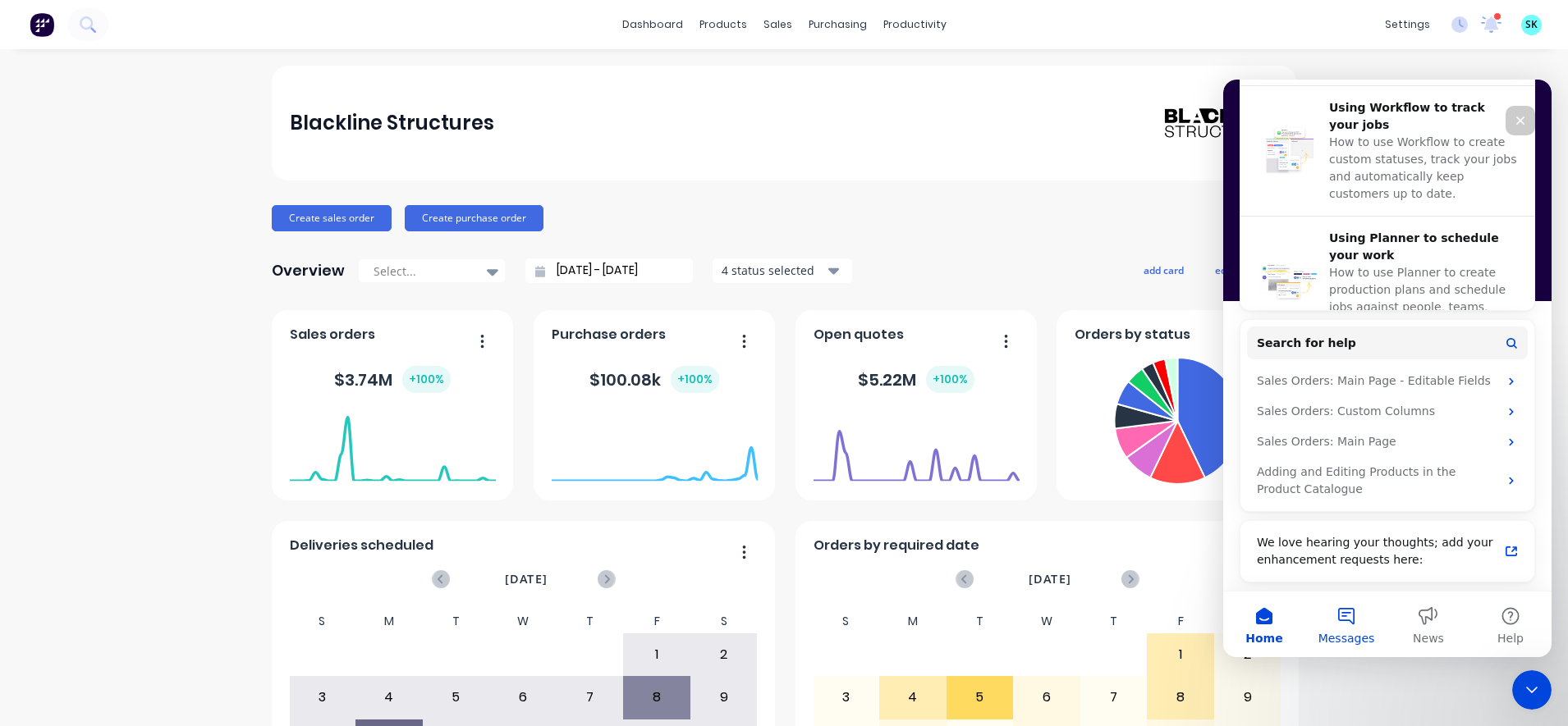
click at [1343, 628] on button "Messages" at bounding box center [1346, 624] width 82 height 65
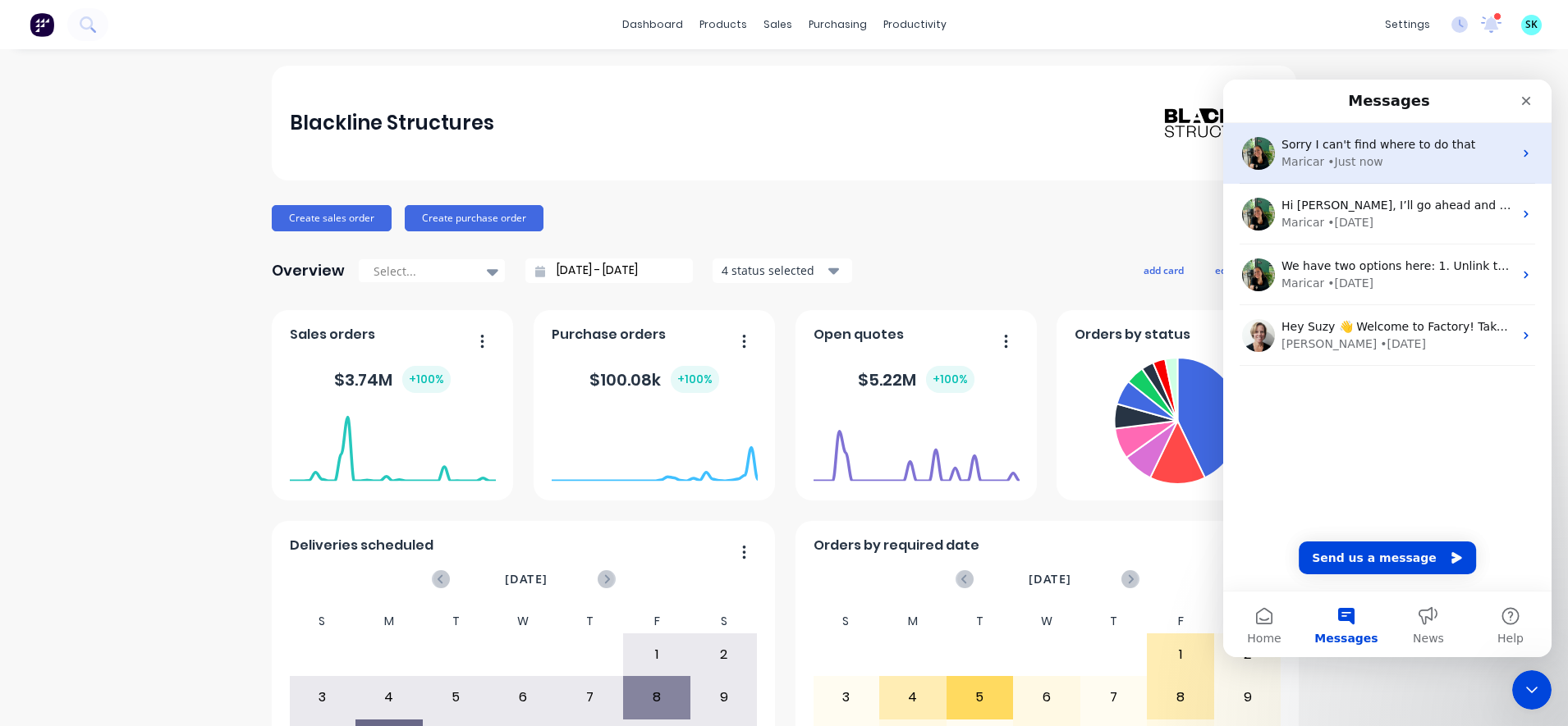
click at [1316, 163] on div "Maricar" at bounding box center [1304, 162] width 43 height 17
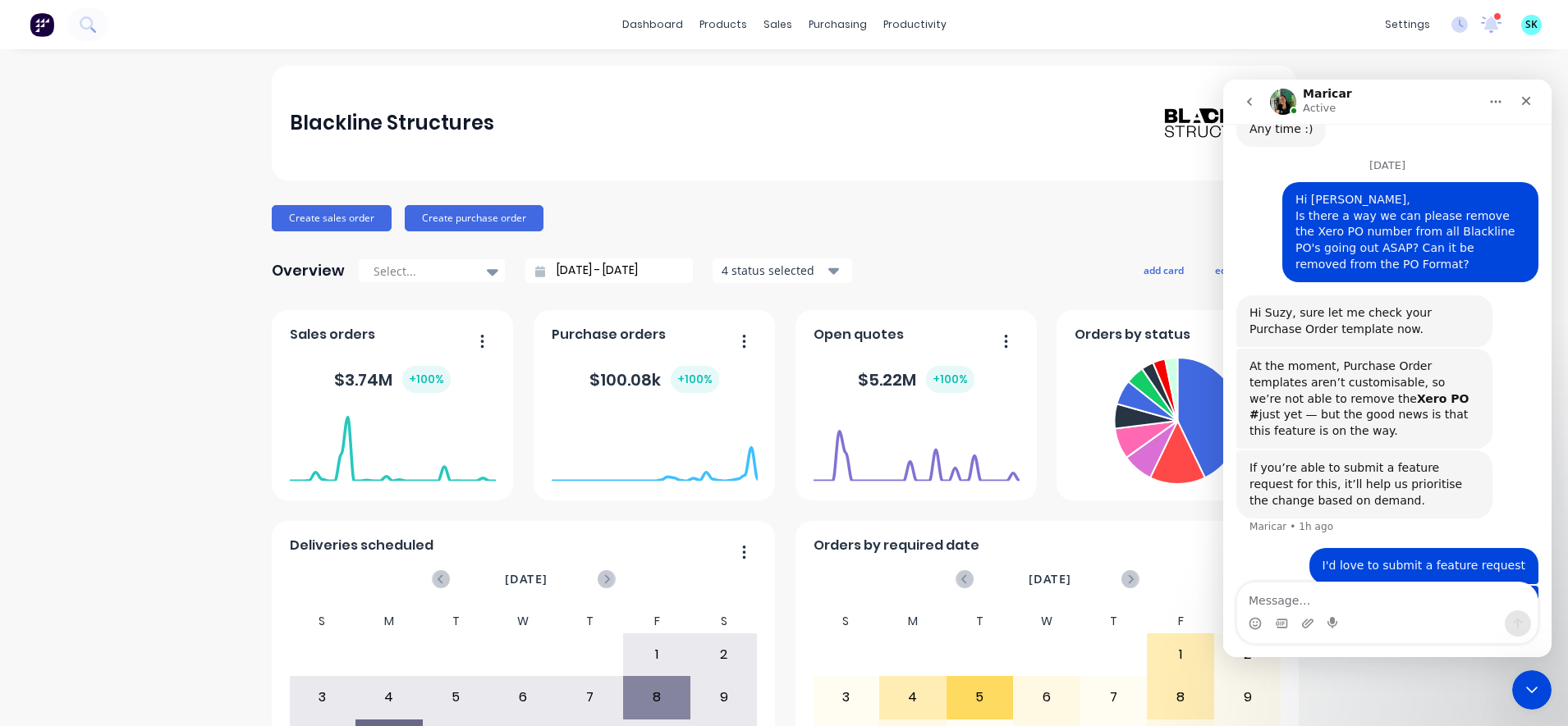
scroll to position [817, 0]
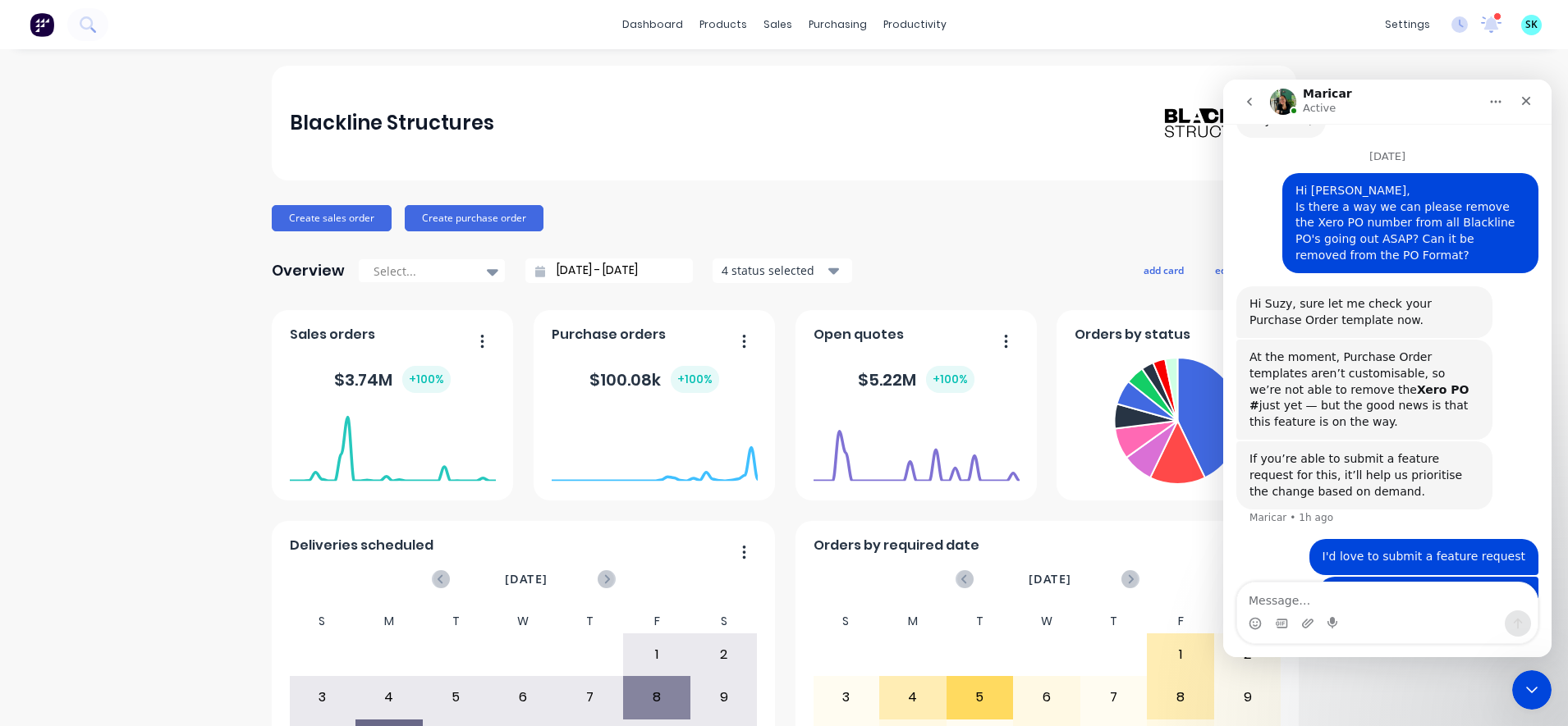
click at [1291, 602] on textarea "Message…" at bounding box center [1387, 597] width 301 height 28
type textarea "No don't worry - I found it"
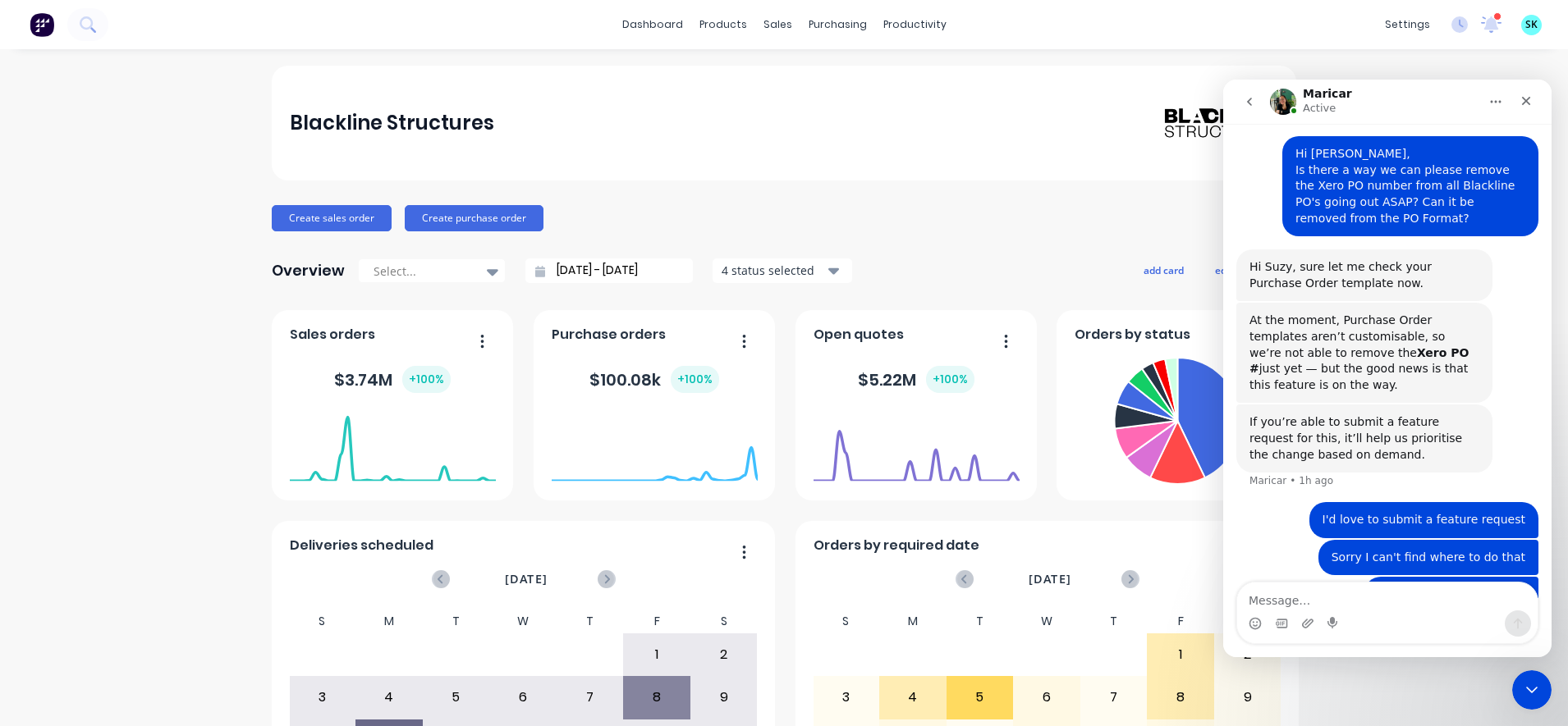
click at [1254, 96] on icon "go back" at bounding box center [1249, 102] width 13 height 13
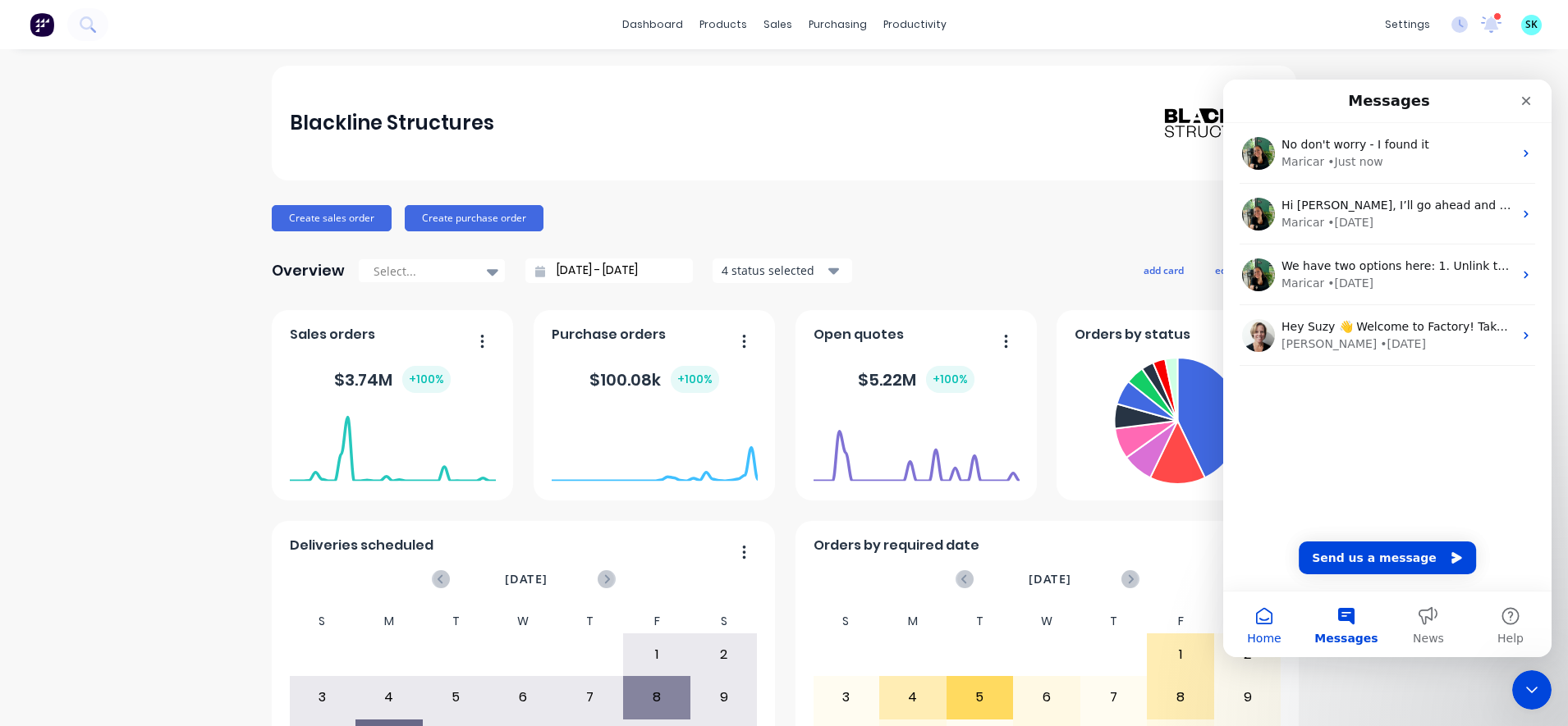
click at [1269, 626] on button "Home" at bounding box center [1264, 624] width 82 height 65
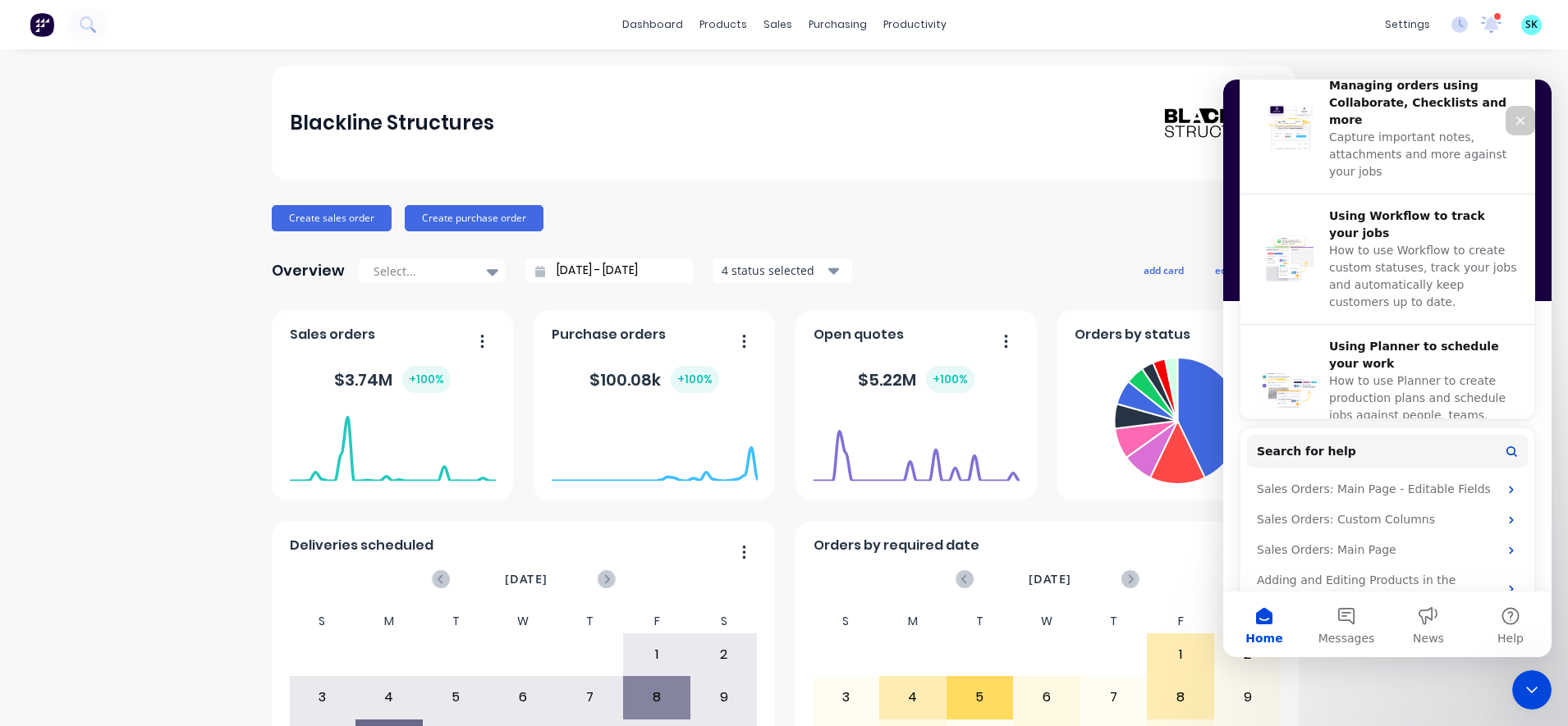
scroll to position [723, 0]
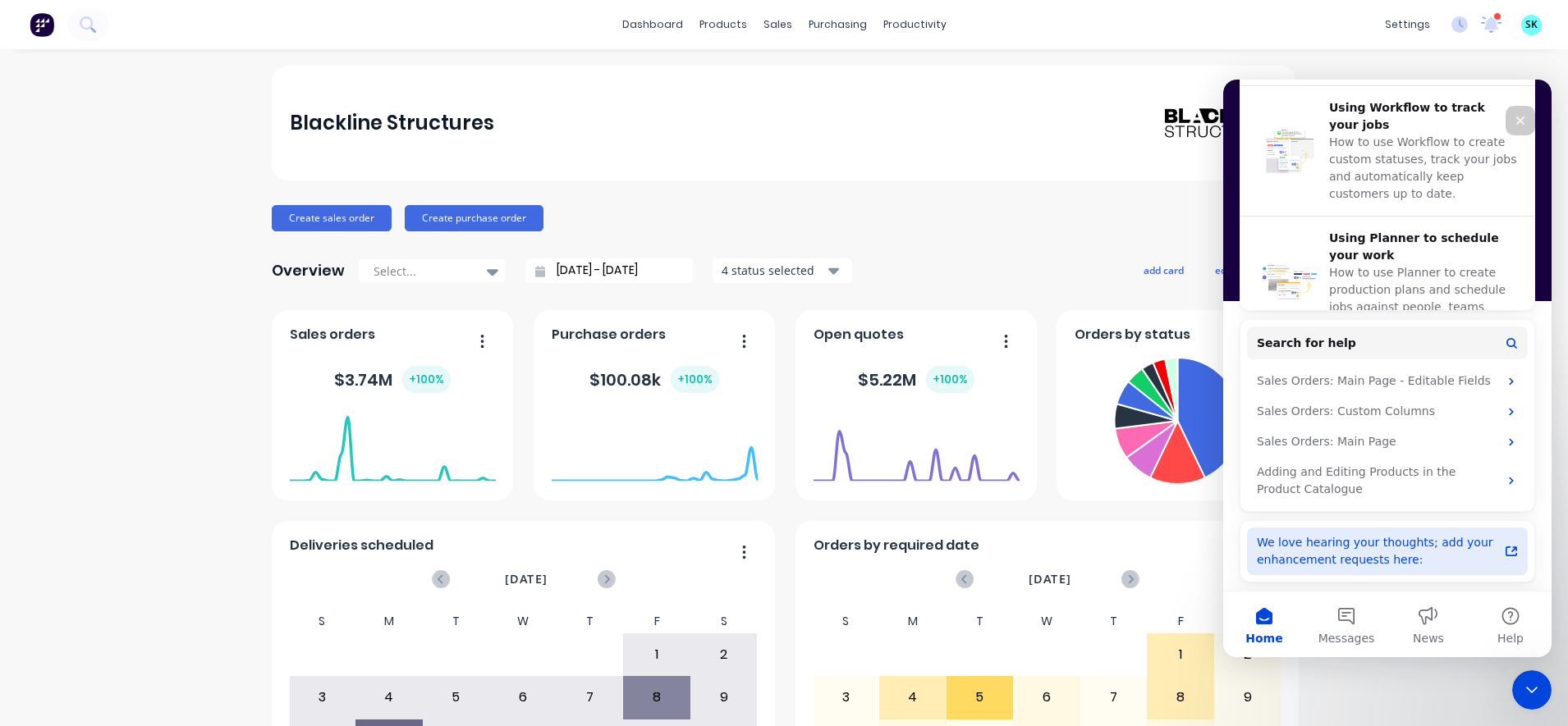
click at [1333, 549] on div "We love hearing your thoughts; add your enhancement requests here:" at bounding box center [1378, 551] width 241 height 34
click at [1368, 633] on span "Messages" at bounding box center [1347, 638] width 57 height 11
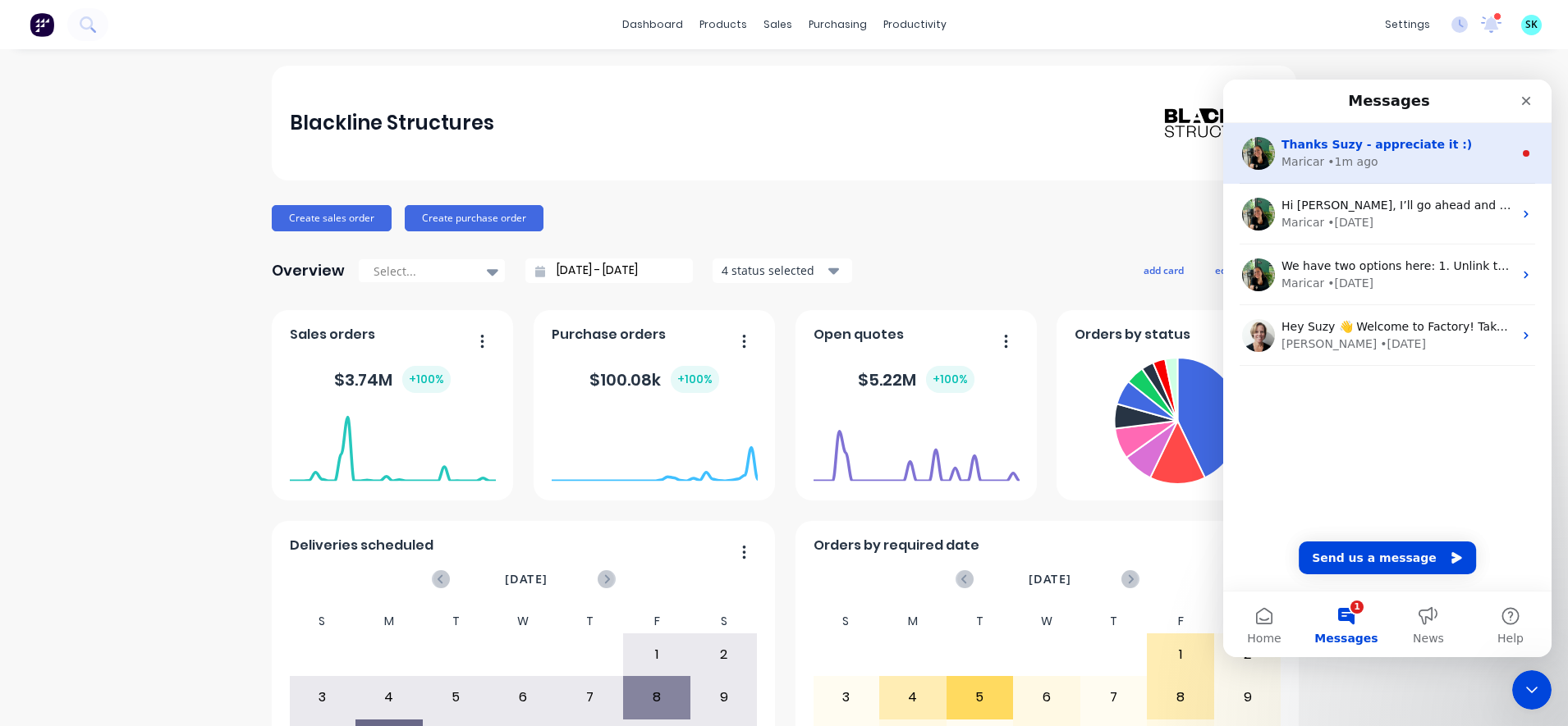
click at [1330, 171] on div "Thanks Suzy - appreciate it :) Maricar • 1m ago" at bounding box center [1387, 153] width 328 height 61
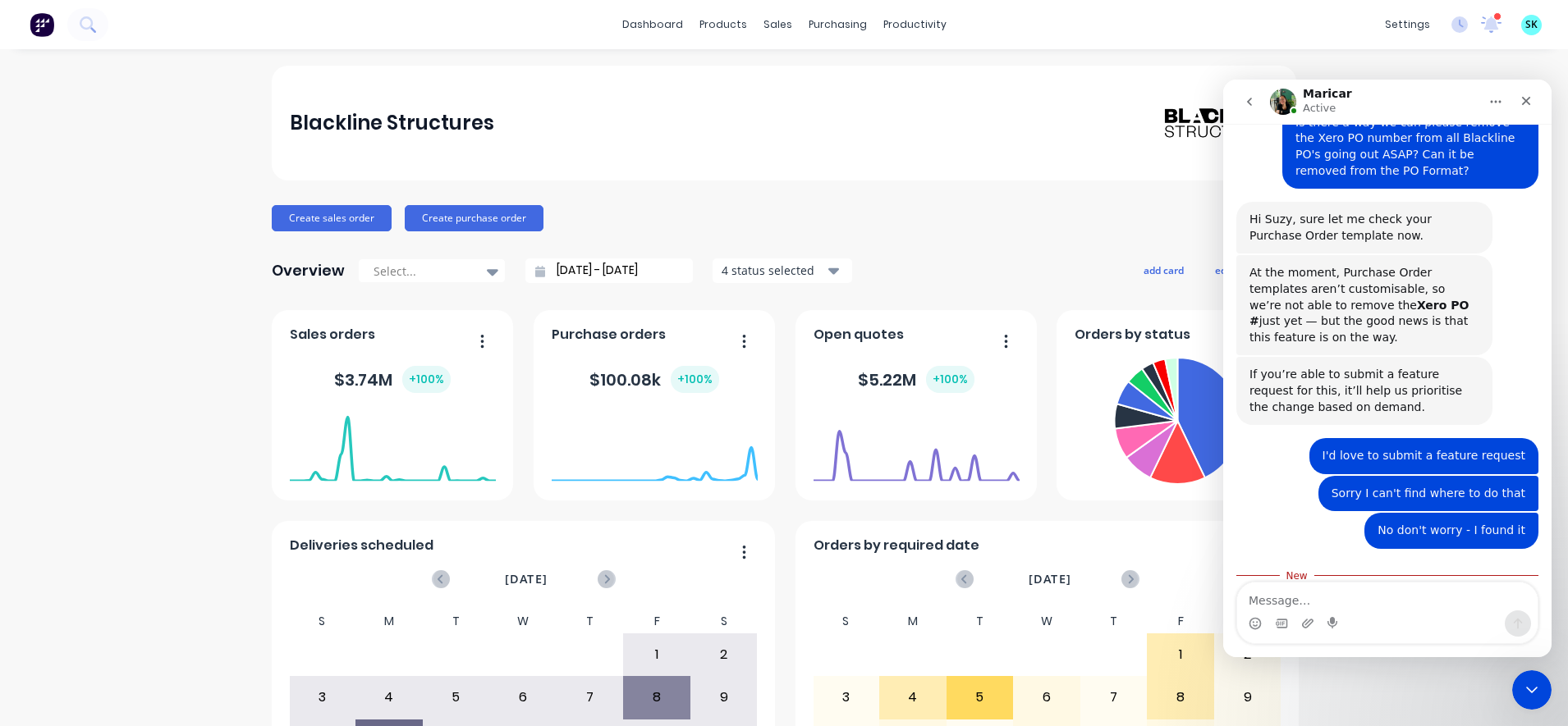
scroll to position [931, 0]
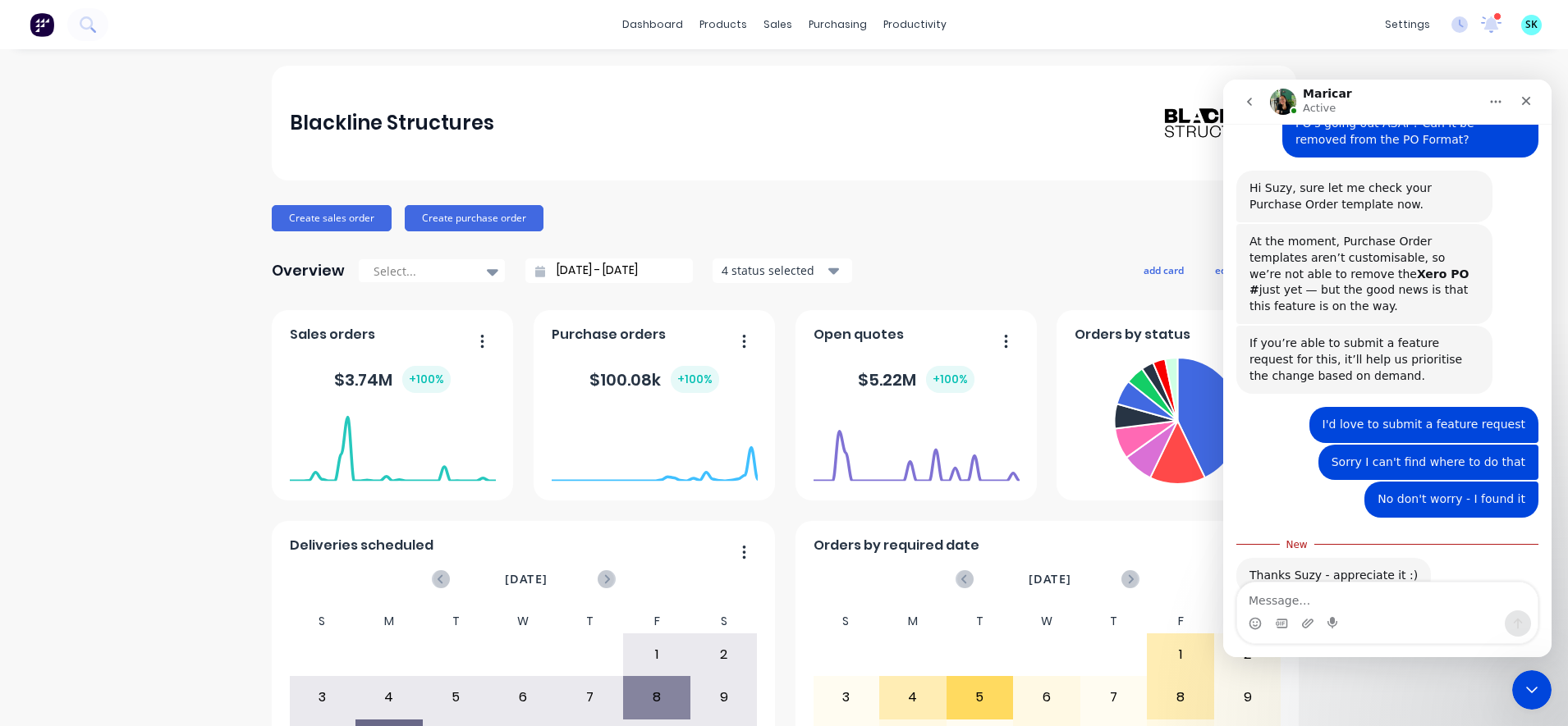
click at [1266, 98] on div "Intercom messenger" at bounding box center [1251, 102] width 34 height 31
click at [1525, 689] on icon "Close Intercom Messenger" at bounding box center [1529, 687] width 20 height 20
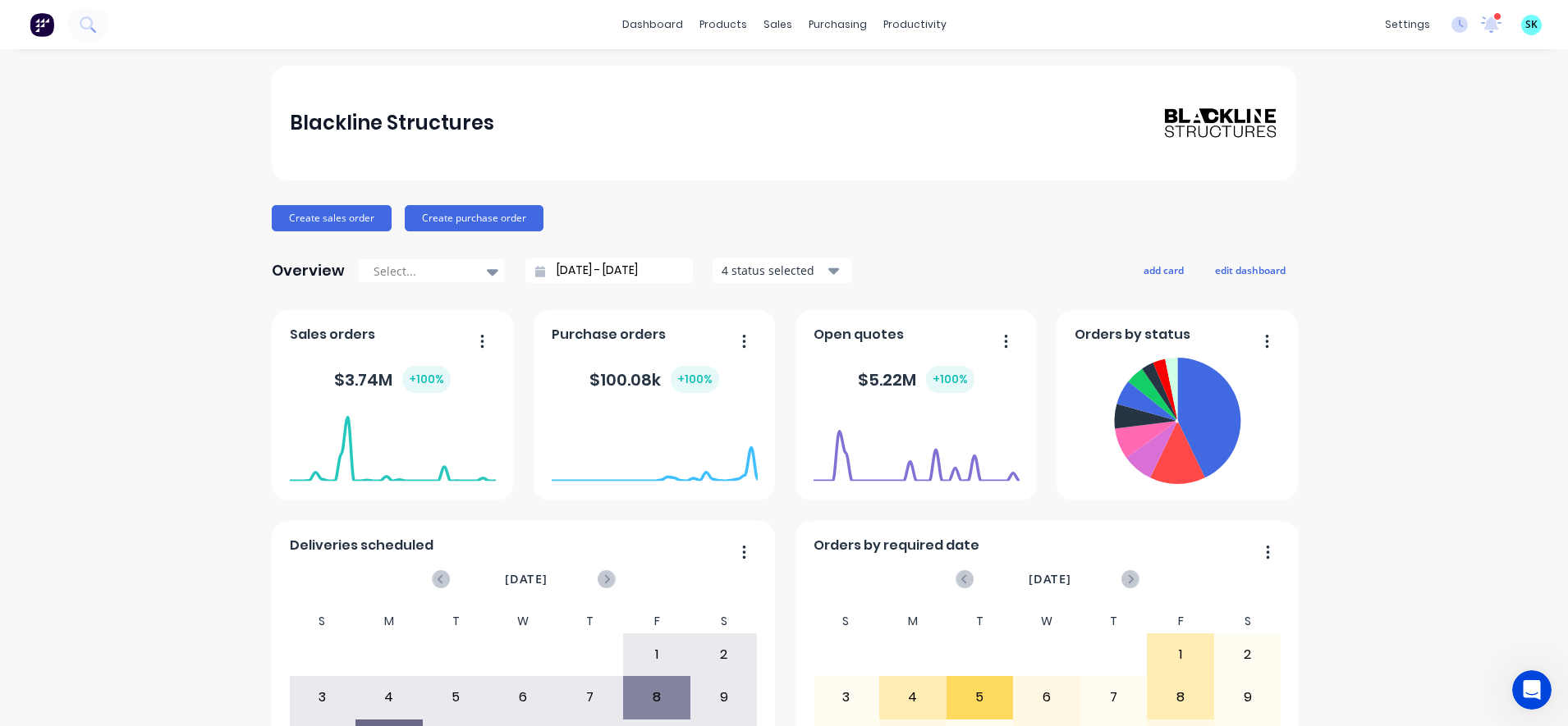
scroll to position [903, 0]
click at [824, 21] on div "purchasing" at bounding box center [837, 24] width 75 height 25
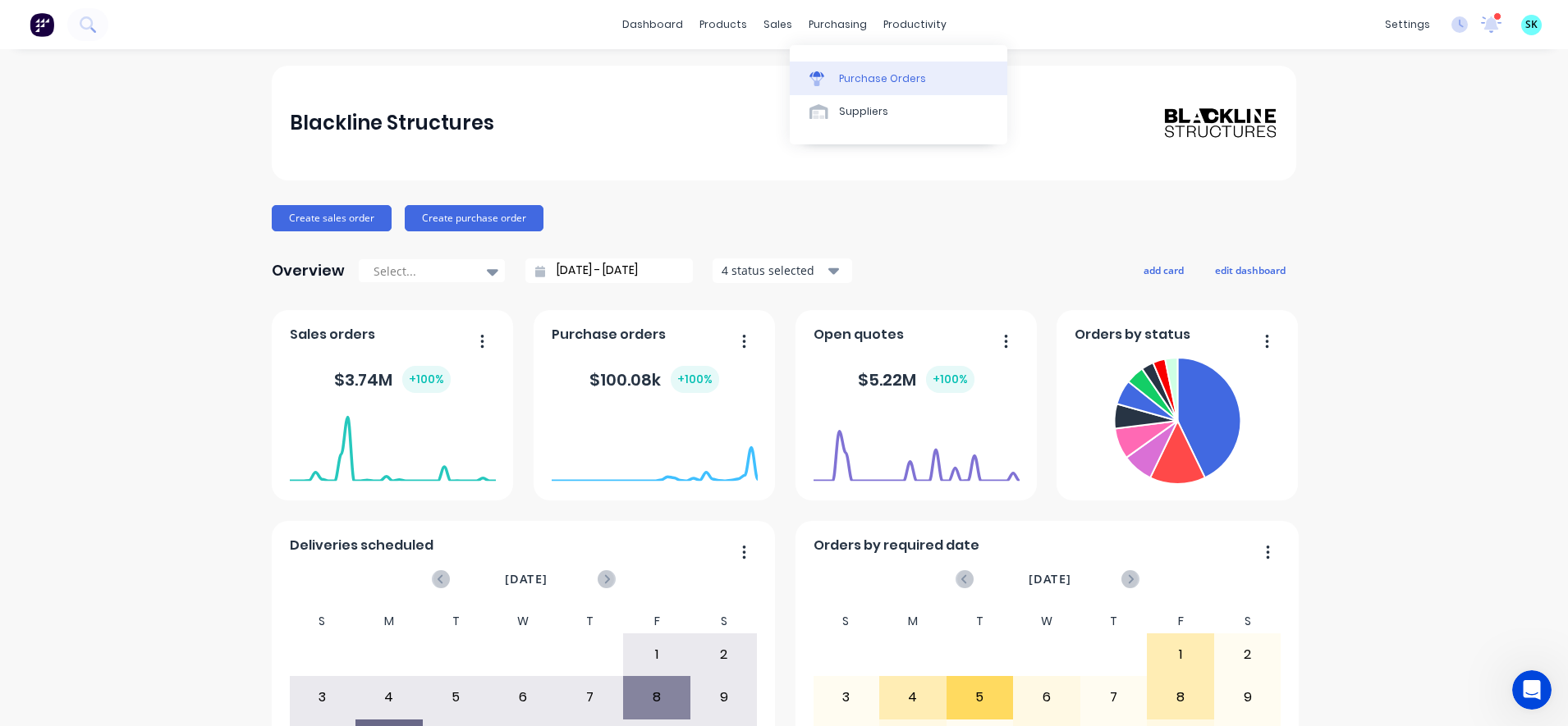
click at [828, 90] on link "Purchase Orders" at bounding box center [899, 78] width 218 height 33
